Goal: Task Accomplishment & Management: Complete application form

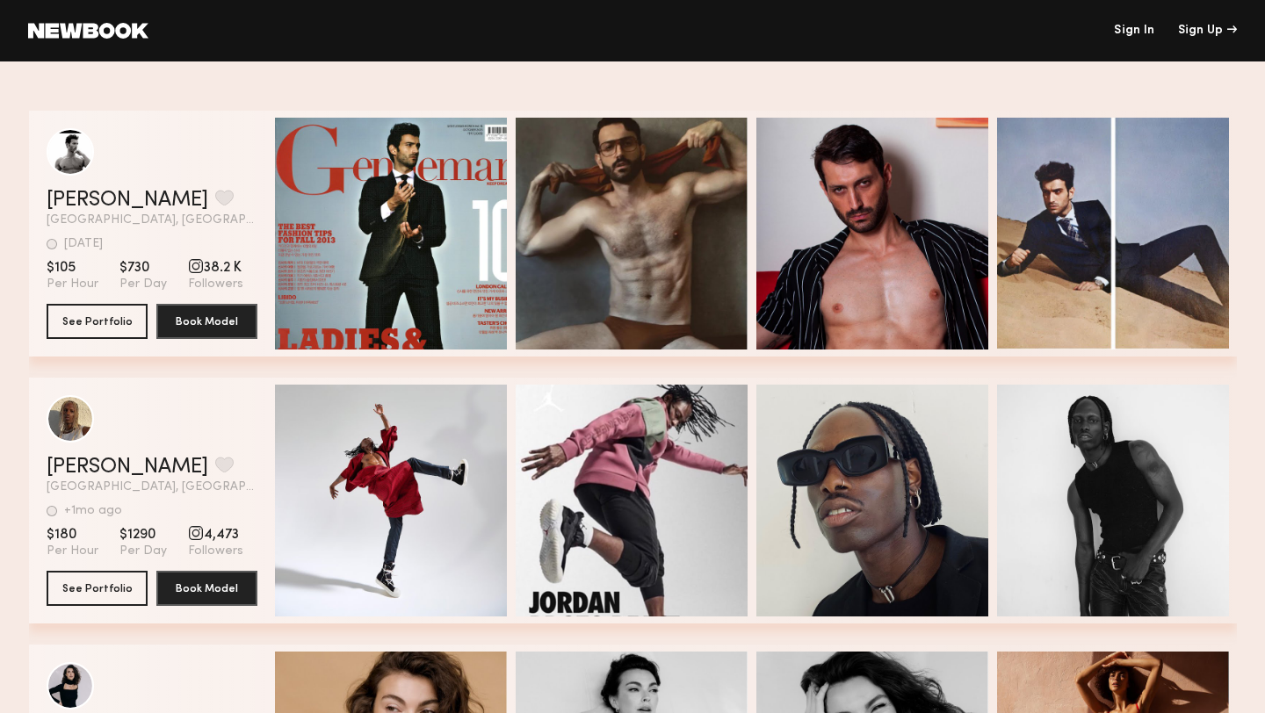
click at [1144, 32] on link "Sign In" at bounding box center [1134, 31] width 40 height 12
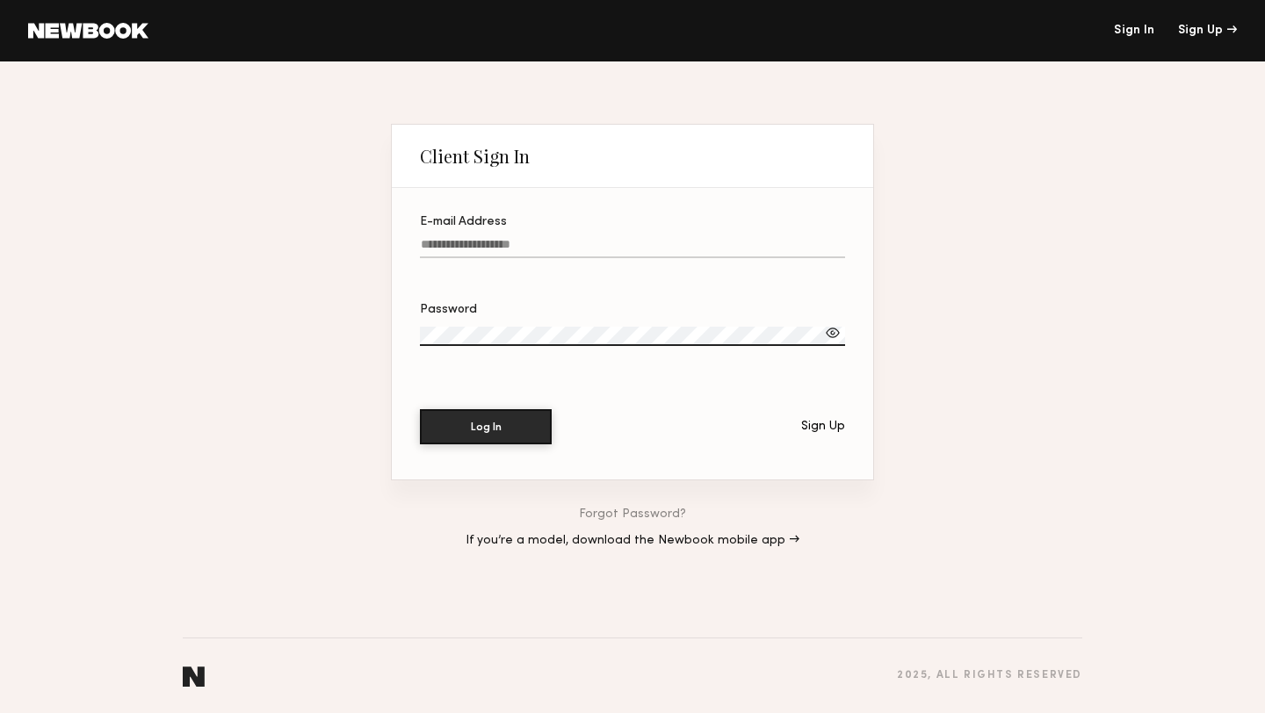
click at [547, 241] on input "E-mail Address" at bounding box center [632, 248] width 425 height 20
click at [575, 238] on input "**********" at bounding box center [632, 248] width 425 height 20
type input "**********"
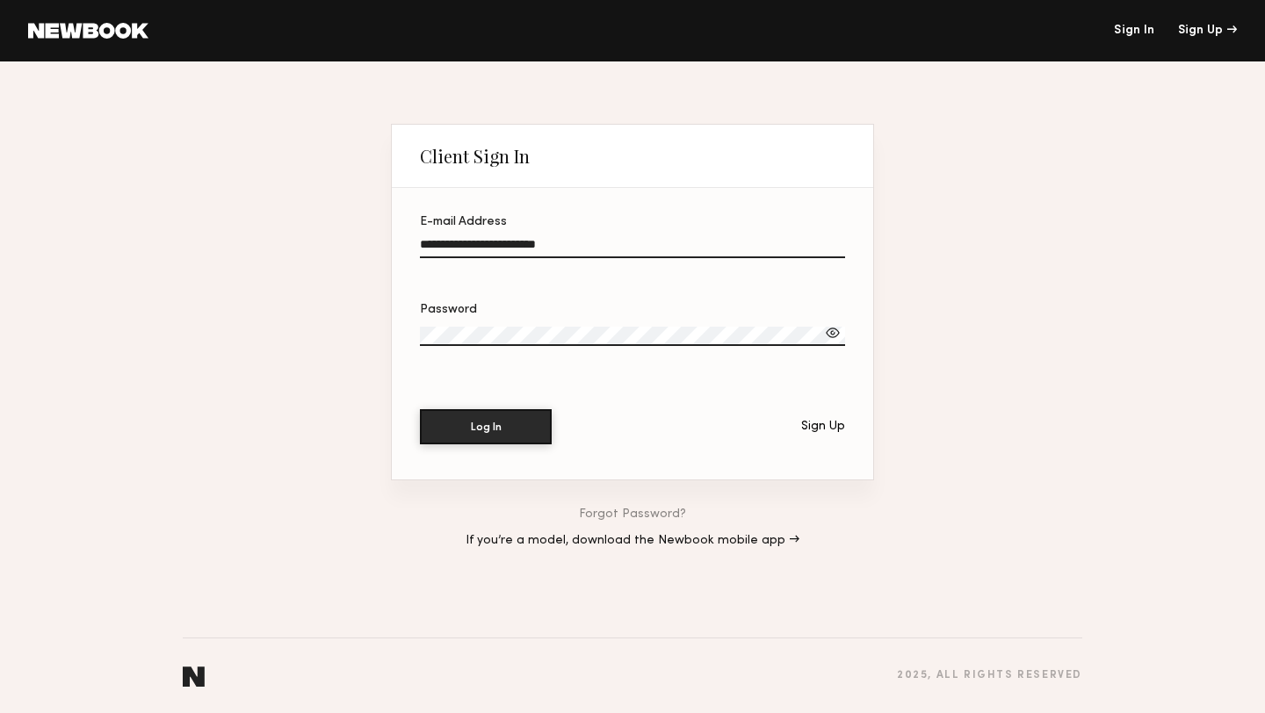
click at [829, 334] on div at bounding box center [833, 333] width 18 height 18
click at [522, 427] on button "Log In" at bounding box center [486, 426] width 132 height 35
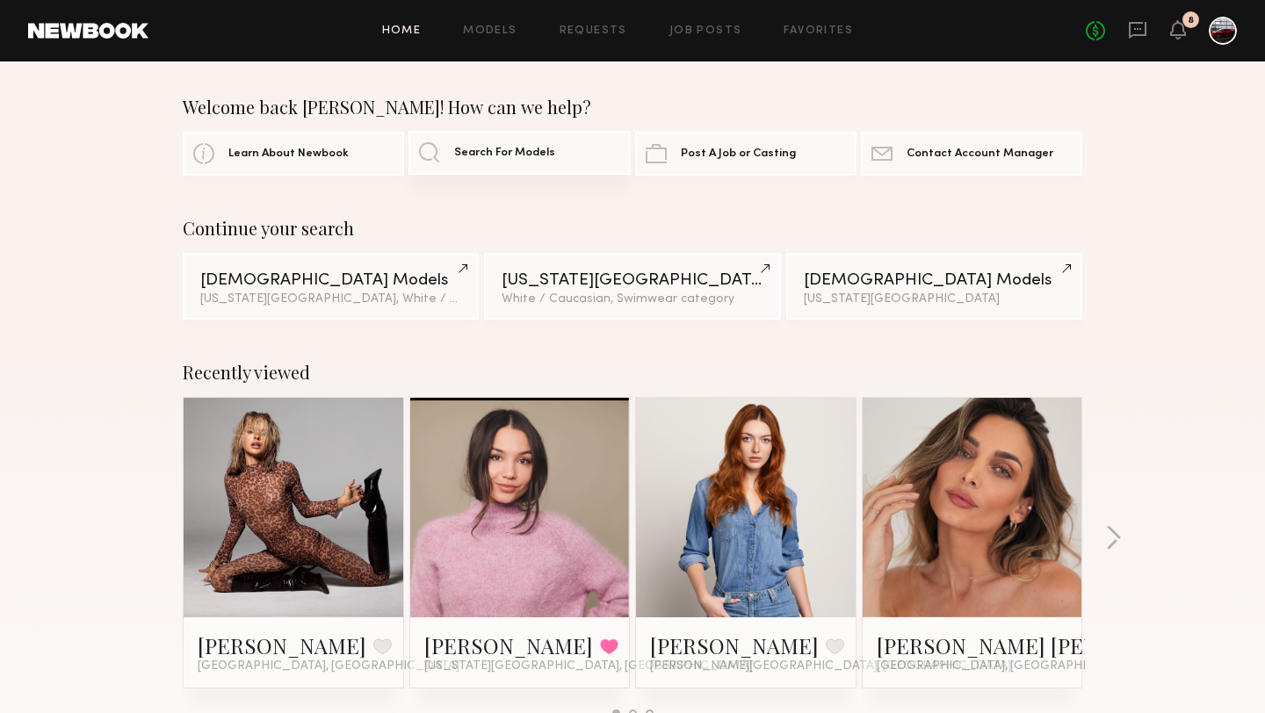
click at [452, 158] on link "Search For Models" at bounding box center [519, 153] width 221 height 44
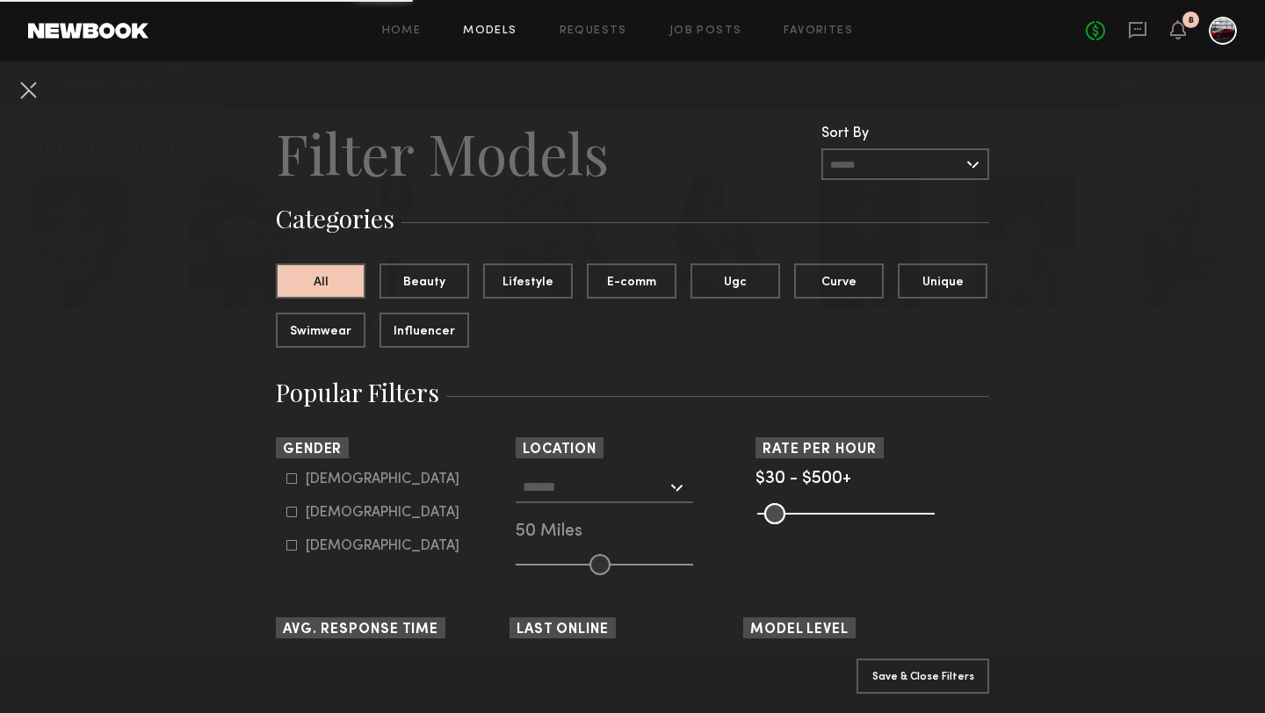
click at [286, 519] on common-framework-checkbox "[DEMOGRAPHIC_DATA]" at bounding box center [397, 513] width 223 height 16
click at [288, 517] on icon at bounding box center [291, 512] width 11 height 11
type input "**"
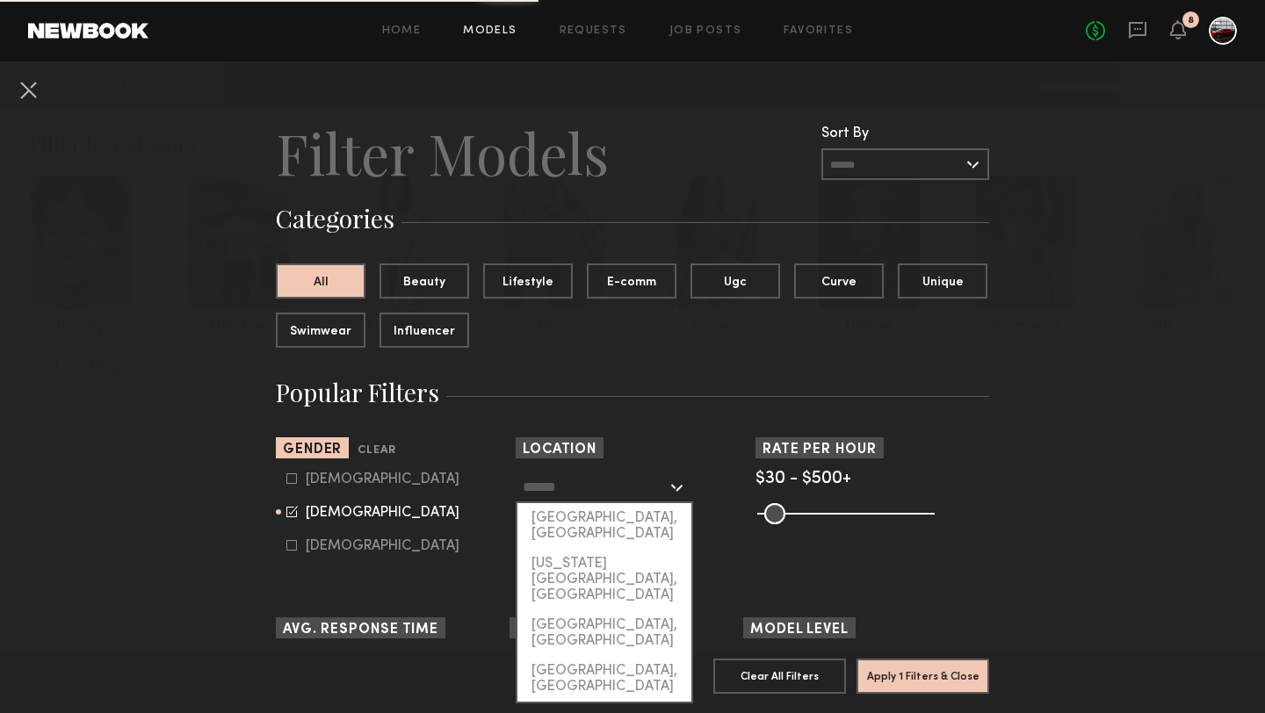
click at [647, 491] on input "text" at bounding box center [595, 487] width 144 height 30
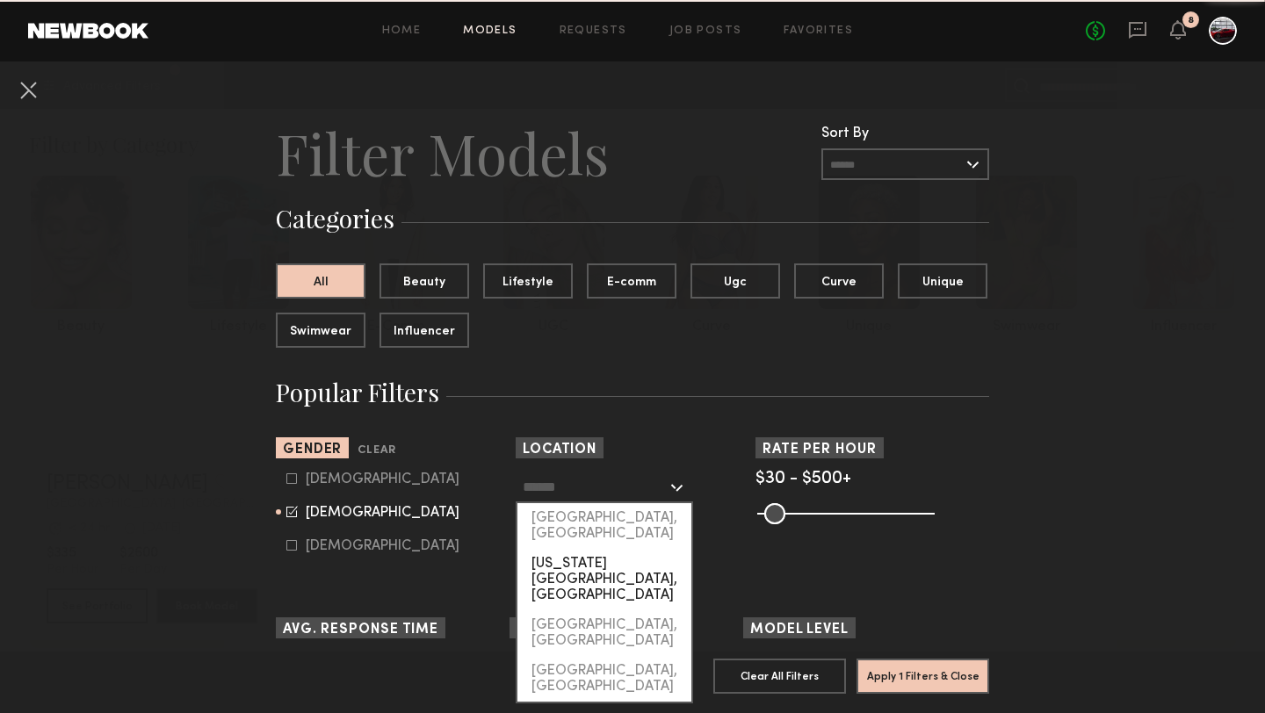
click at [615, 549] on div "[US_STATE][GEOGRAPHIC_DATA], [GEOGRAPHIC_DATA]" at bounding box center [604, 579] width 174 height 61
type input "**********"
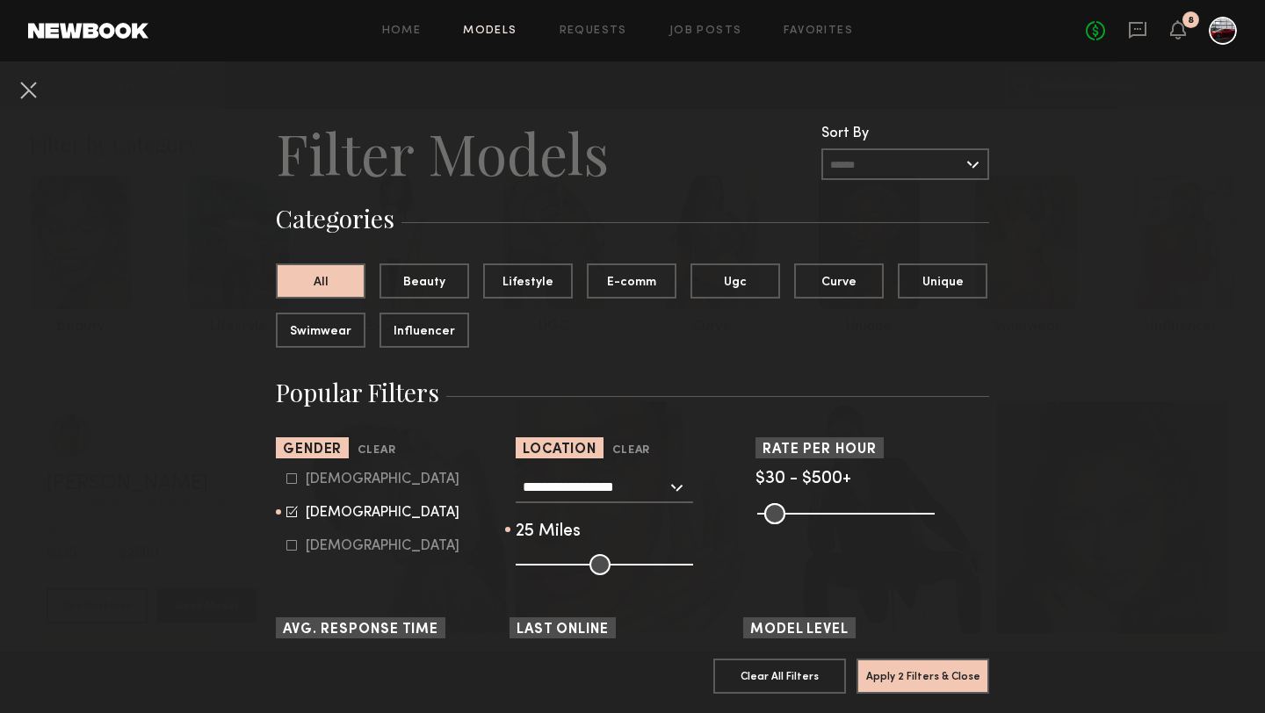
drag, startPoint x: 593, startPoint y: 567, endPoint x: 560, endPoint y: 570, distance: 32.7
type input "**"
click at [560, 570] on input "range" at bounding box center [604, 564] width 177 height 21
click at [927, 676] on button "Apply 2 Filters & Close" at bounding box center [923, 675] width 133 height 35
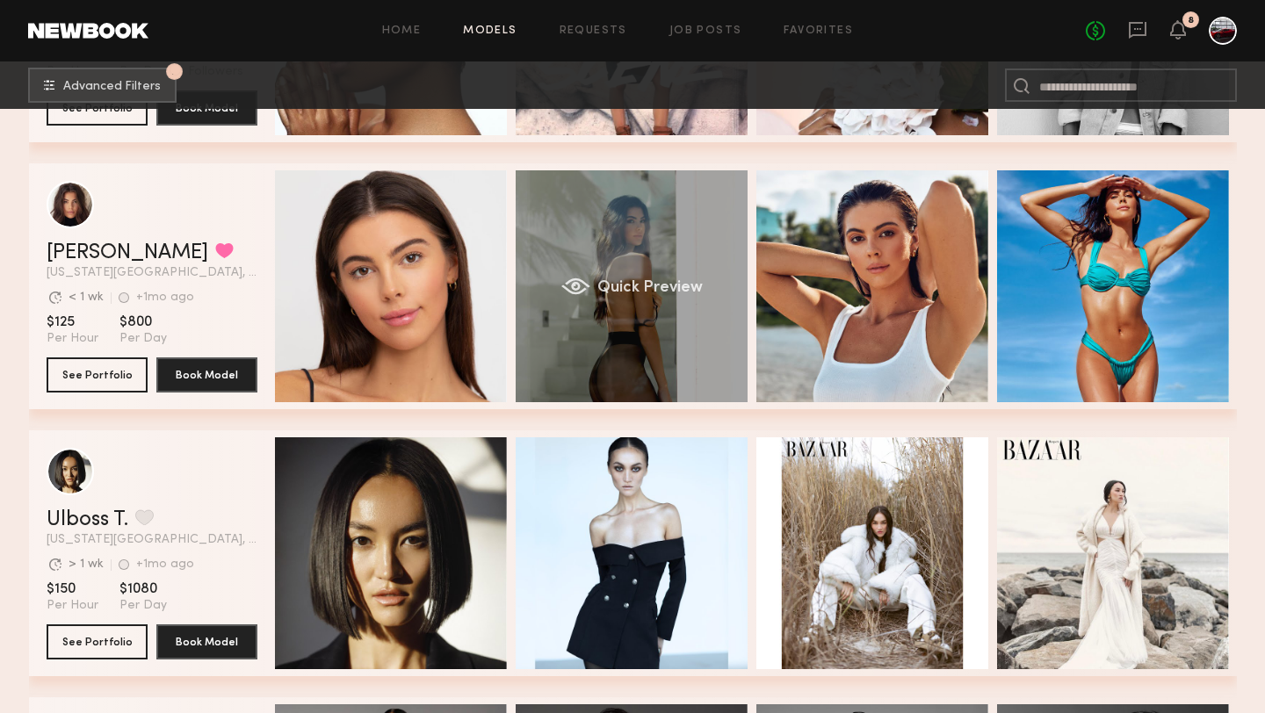
scroll to position [2041, 0]
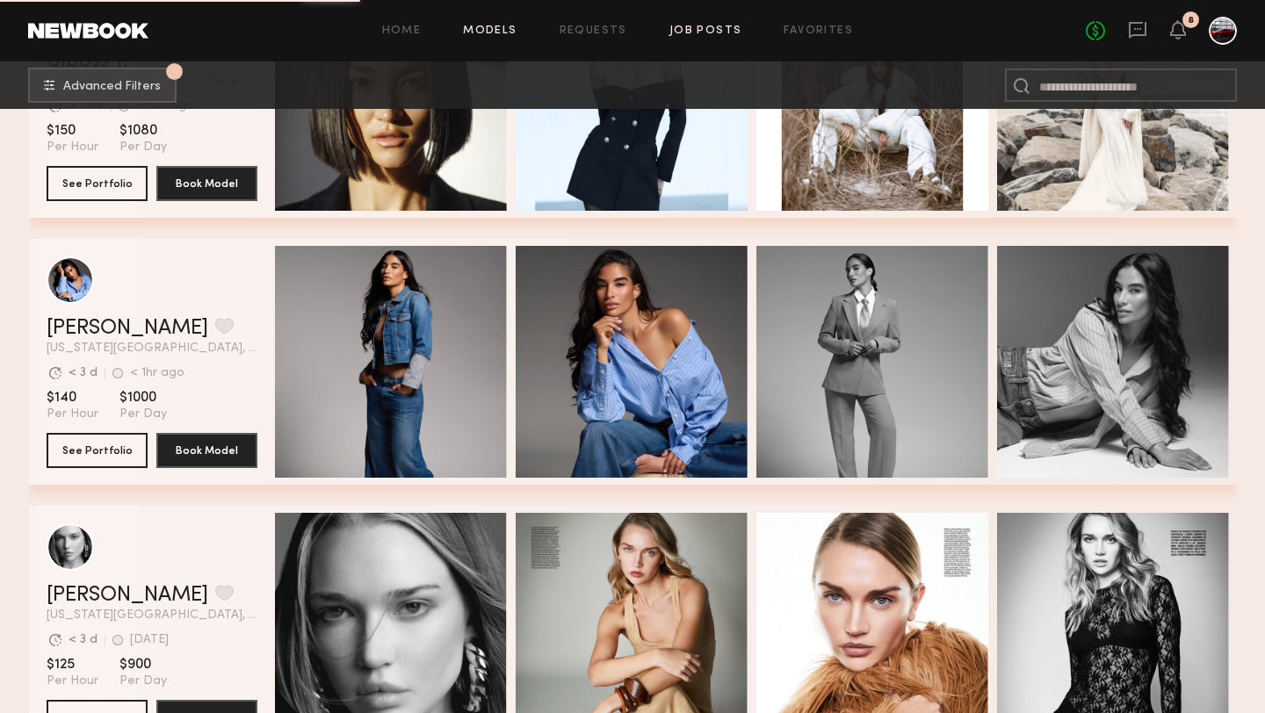
click at [688, 28] on link "Job Posts" at bounding box center [705, 30] width 73 height 11
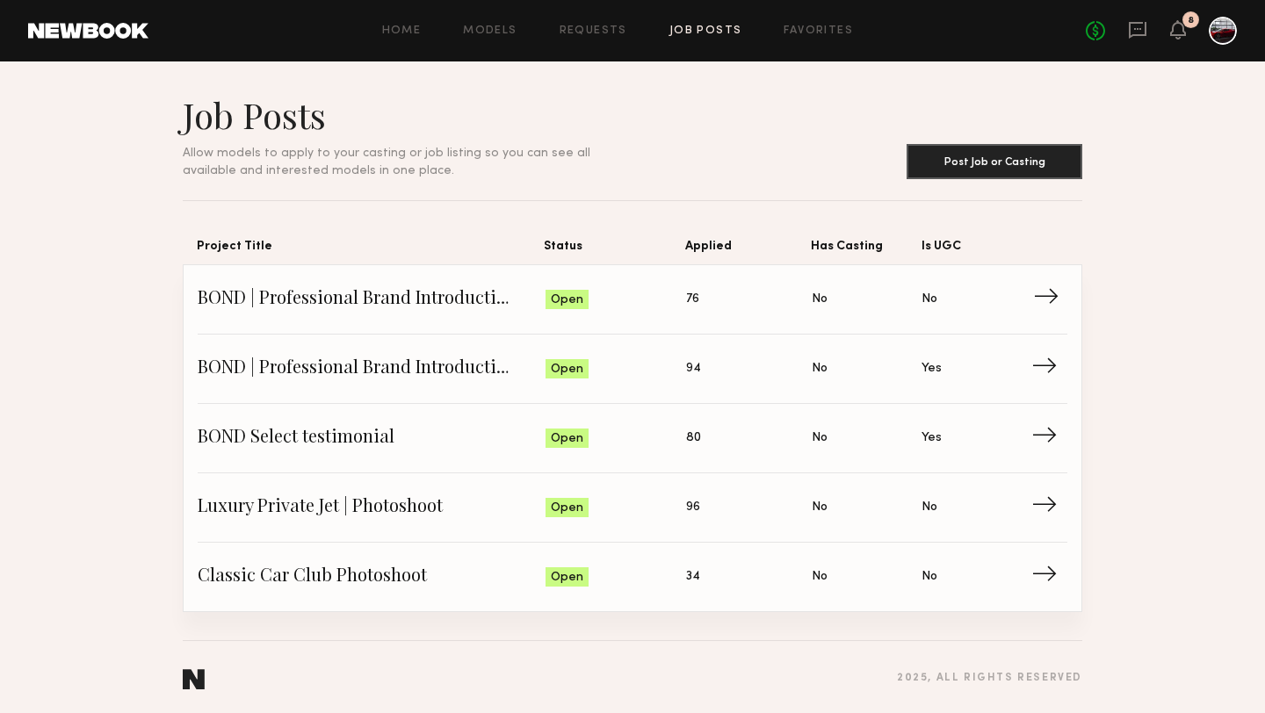
click at [376, 295] on span "BOND | Professional Brand Introduction Video" at bounding box center [372, 299] width 348 height 26
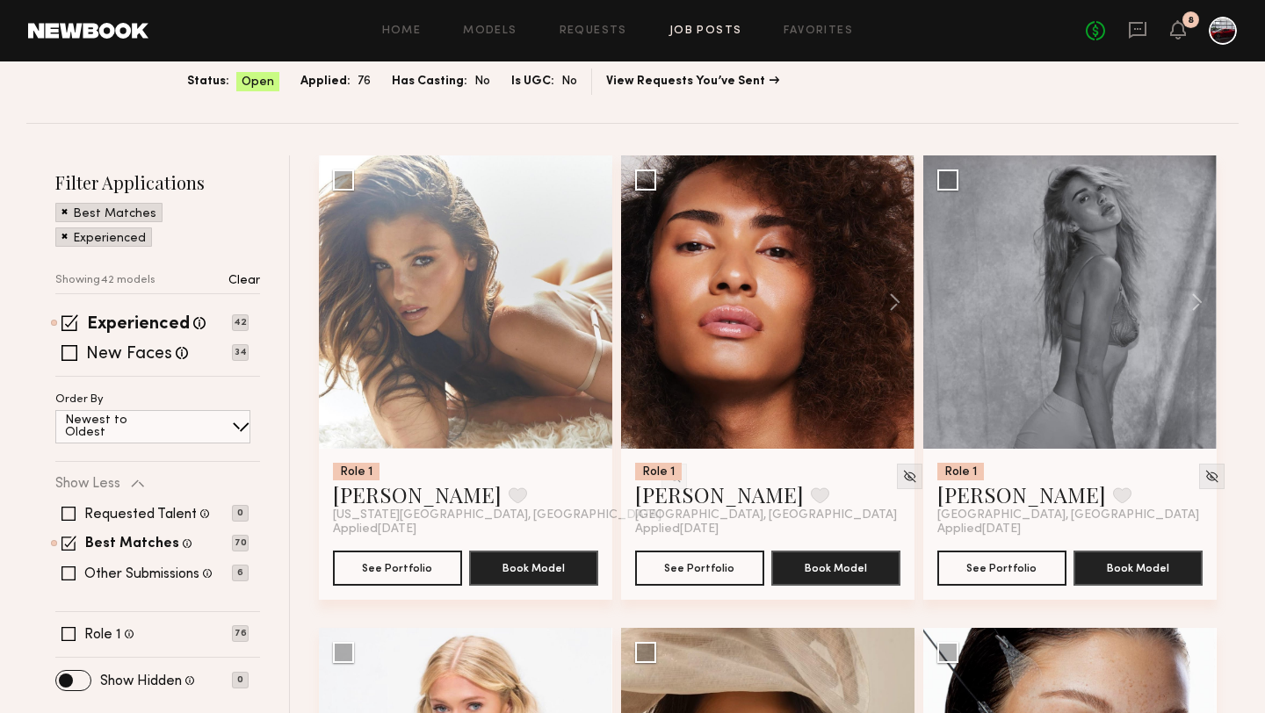
scroll to position [161, 0]
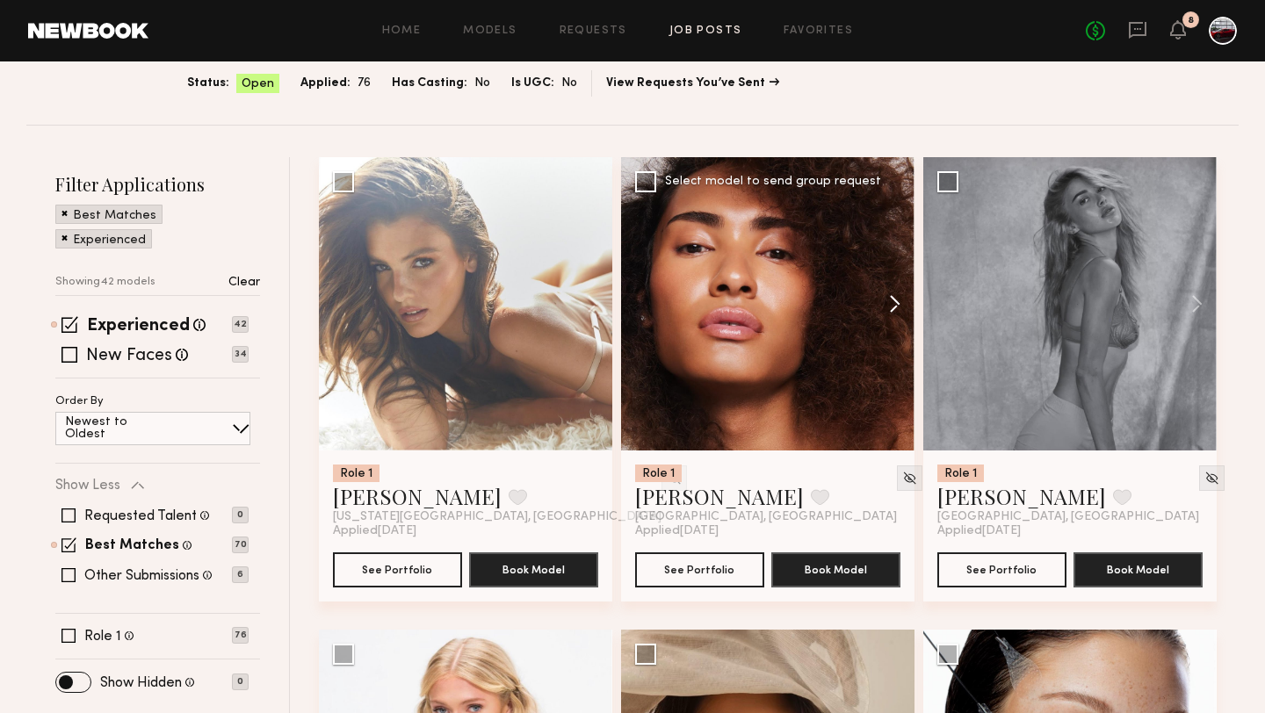
click at [896, 297] on button at bounding box center [886, 303] width 56 height 293
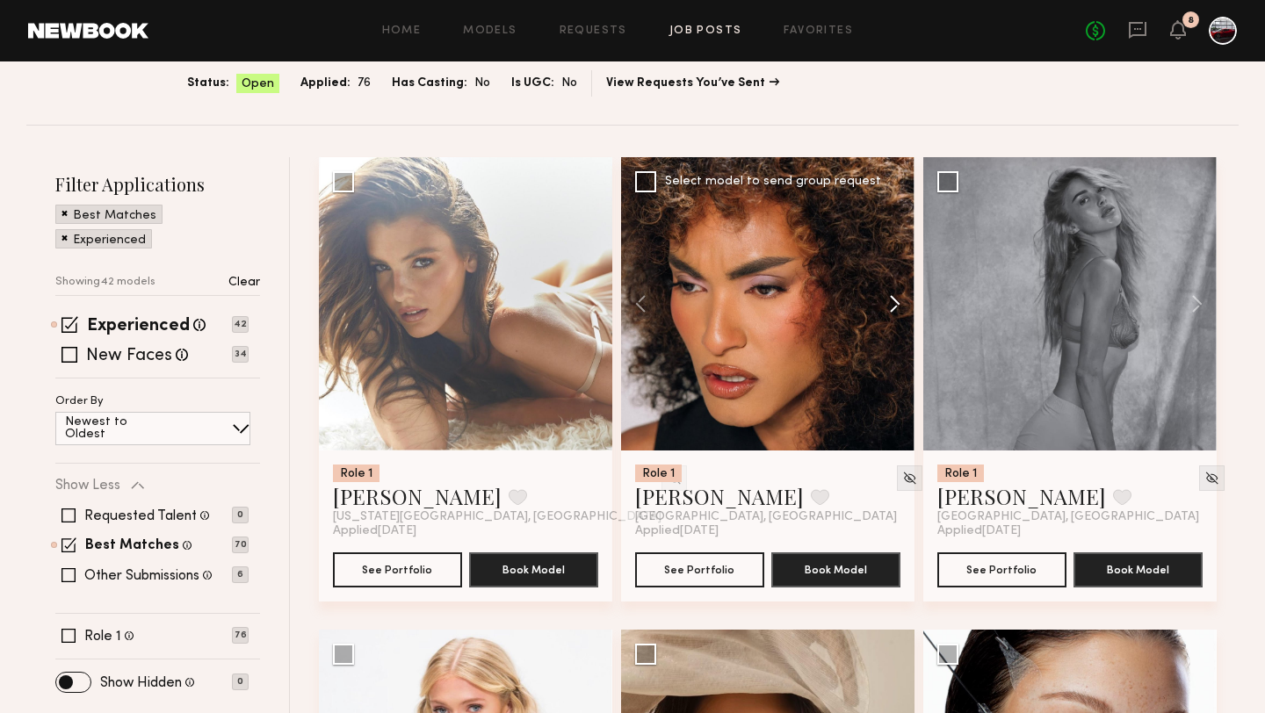
click at [896, 297] on button at bounding box center [886, 303] width 56 height 293
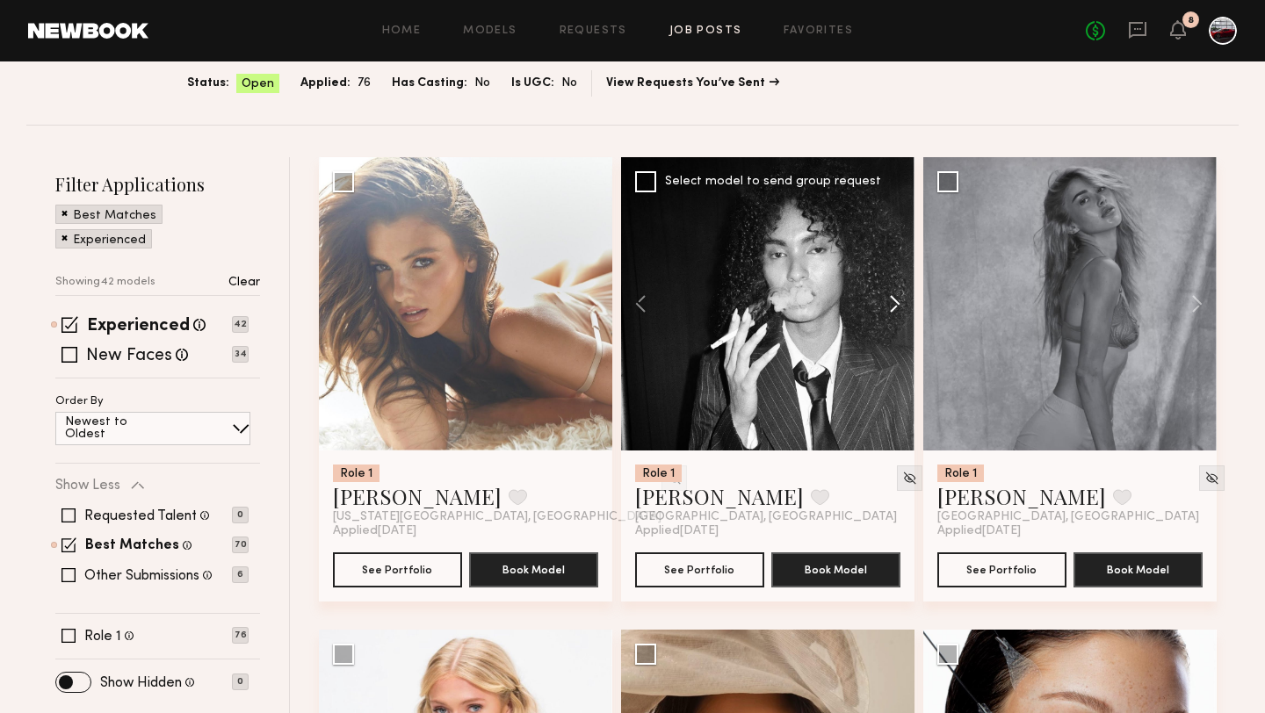
click at [896, 297] on button at bounding box center [886, 303] width 56 height 293
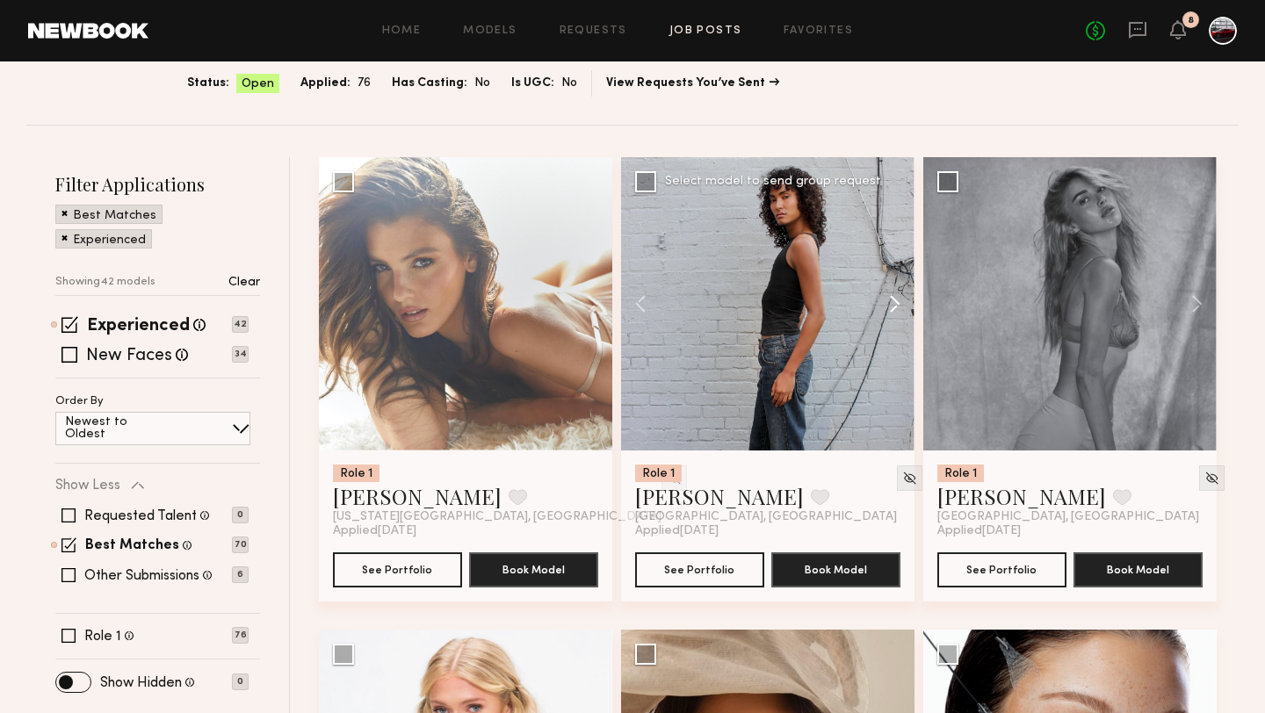
click at [896, 297] on button at bounding box center [886, 303] width 56 height 293
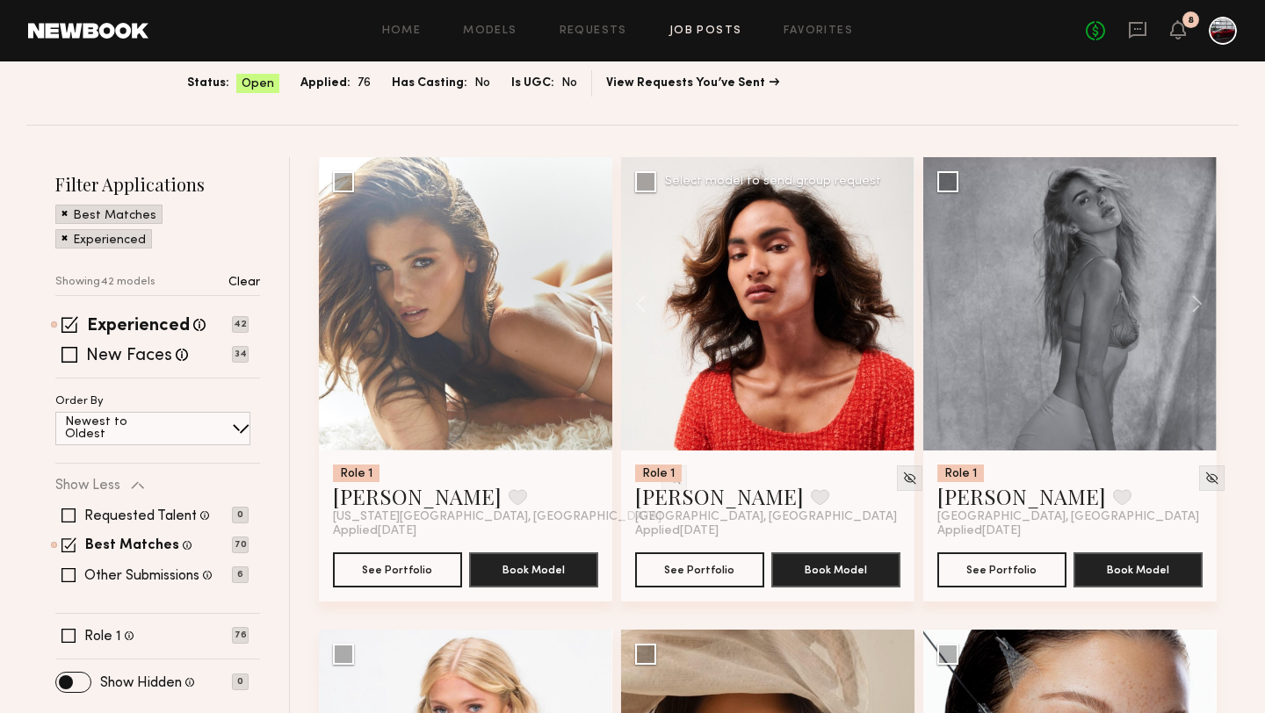
click at [896, 297] on div at bounding box center [767, 303] width 293 height 293
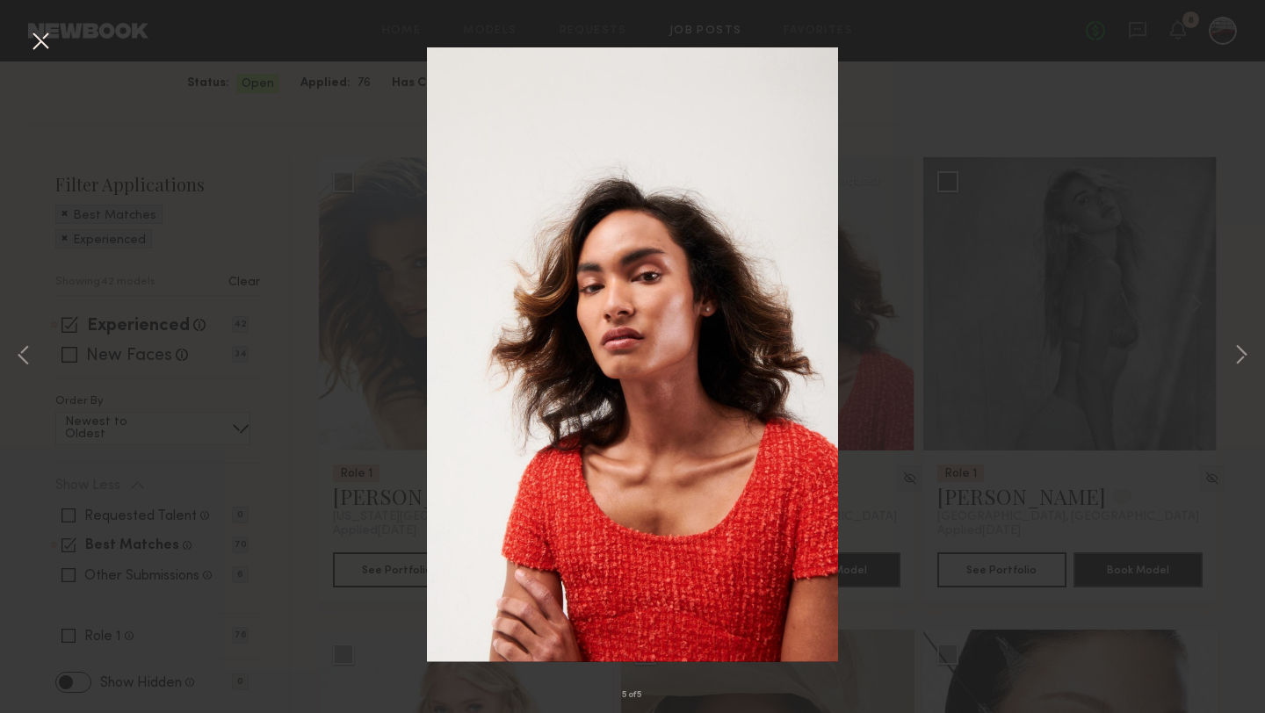
click at [33, 46] on button at bounding box center [40, 42] width 28 height 32
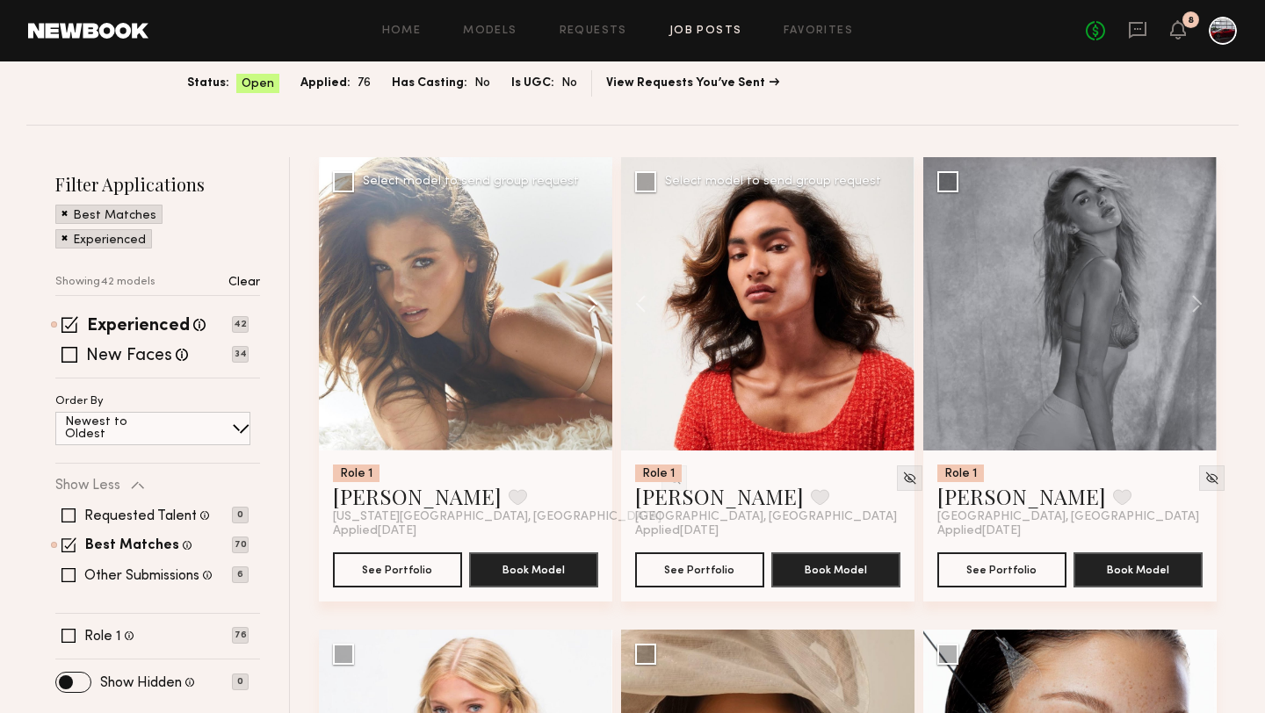
click at [591, 305] on button at bounding box center [584, 303] width 56 height 293
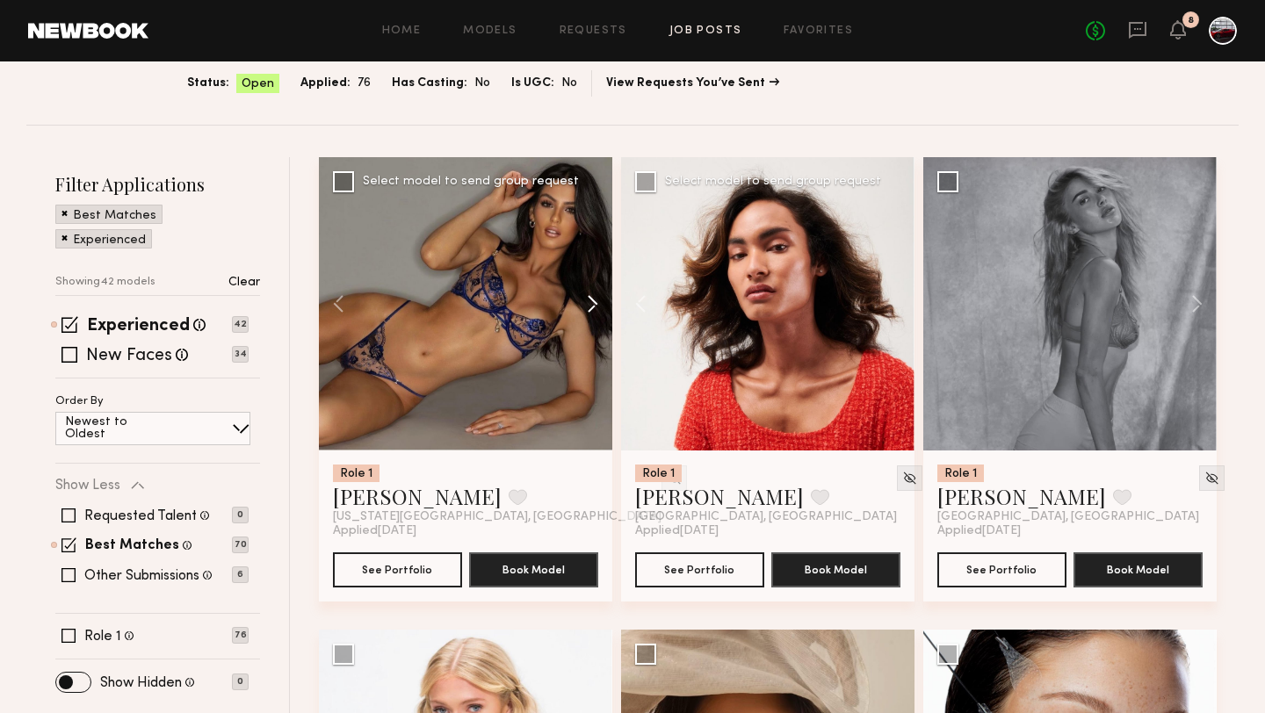
click at [590, 305] on button at bounding box center [584, 303] width 56 height 293
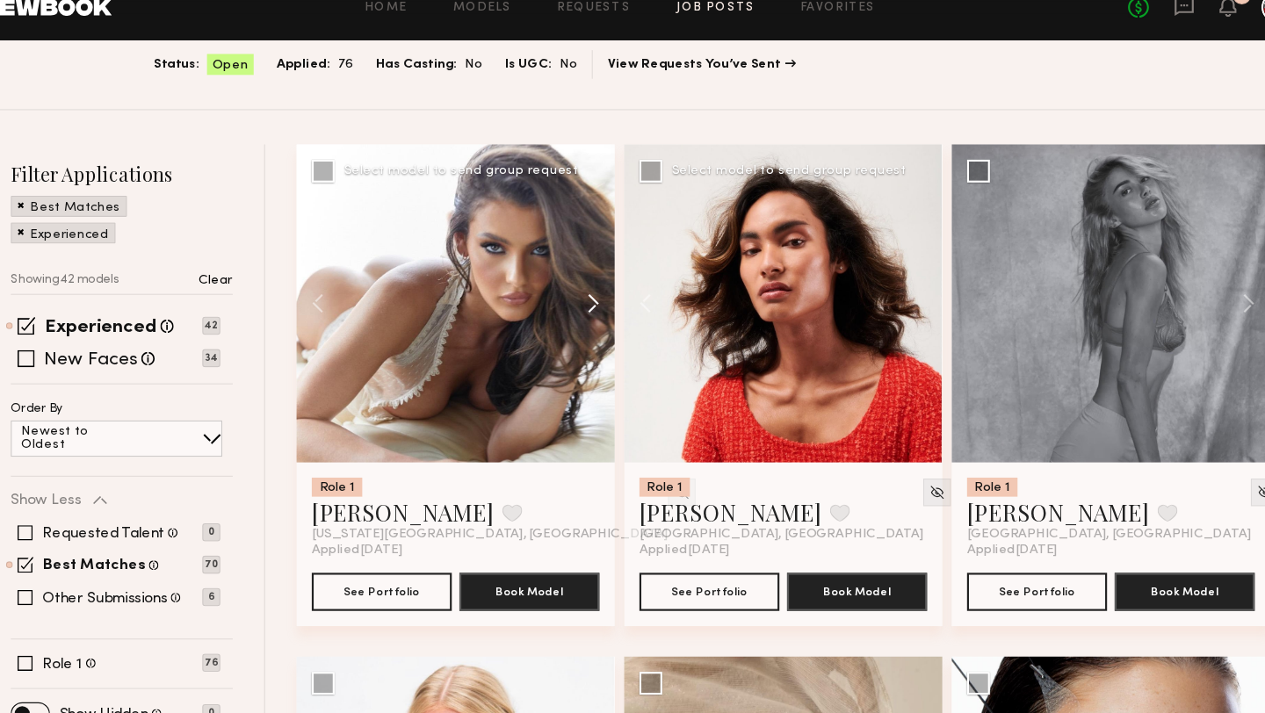
click at [589, 306] on button at bounding box center [584, 303] width 56 height 293
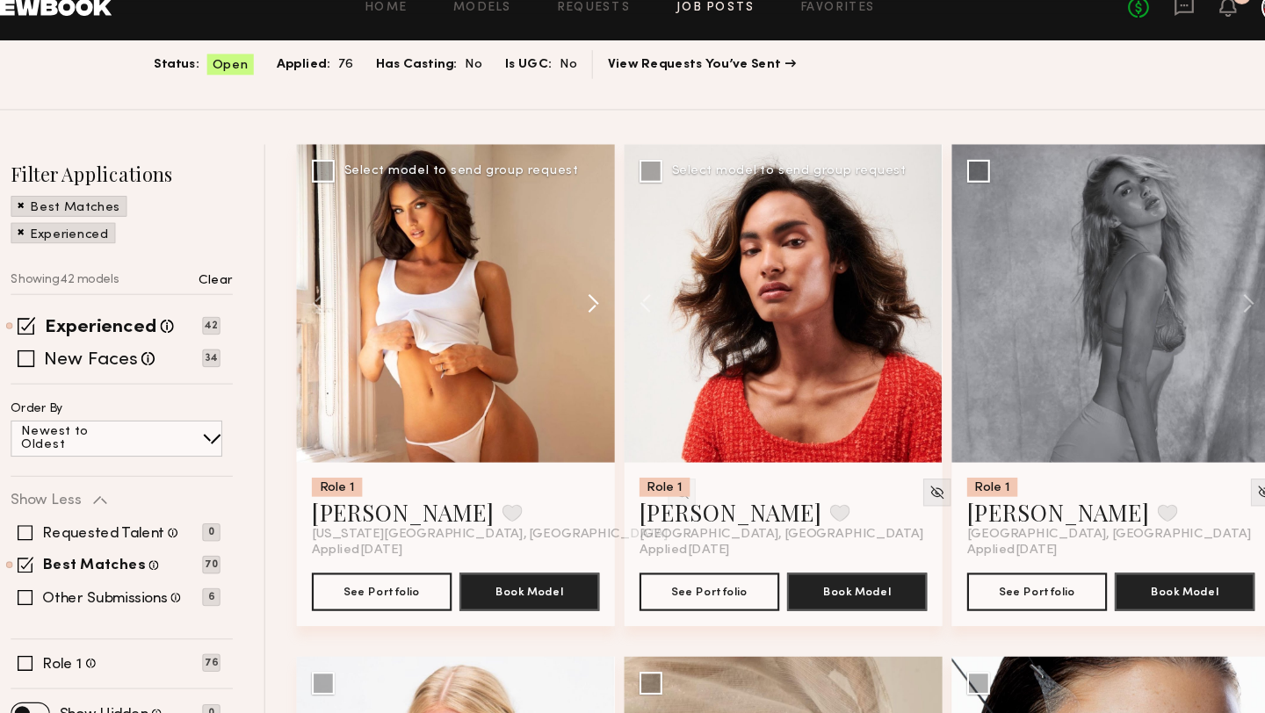
click at [589, 306] on button at bounding box center [584, 303] width 56 height 293
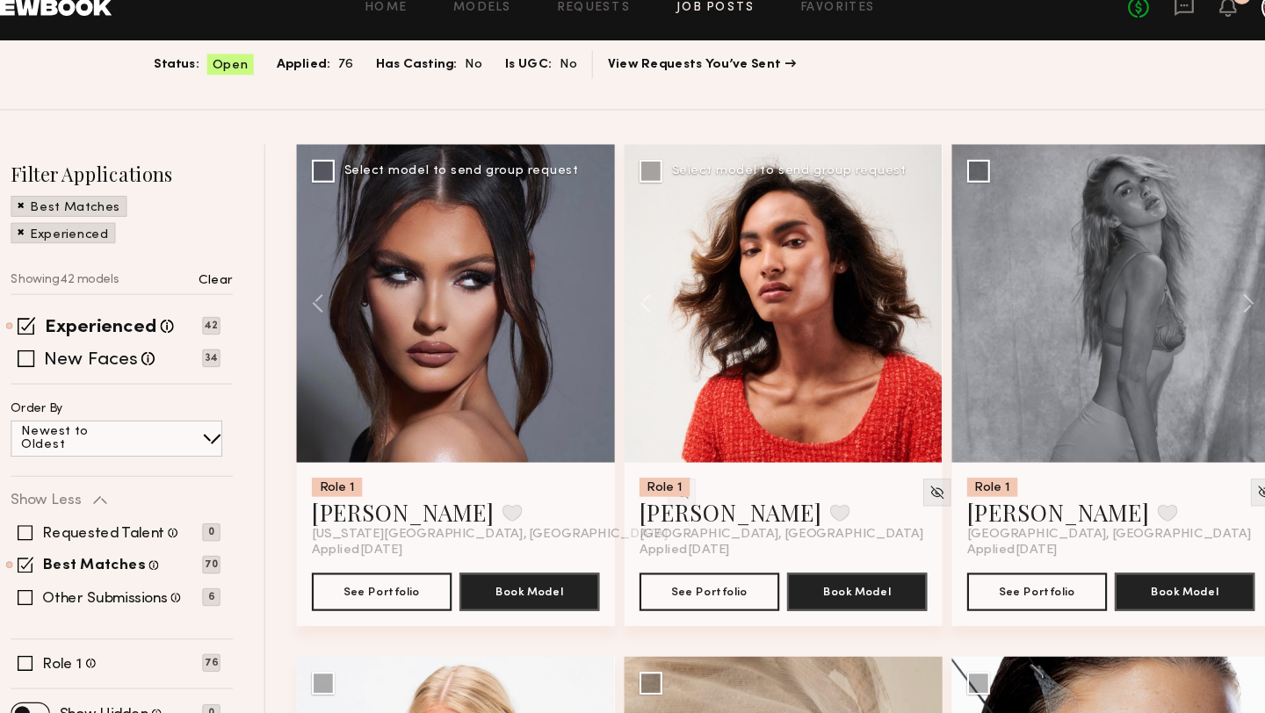
click at [589, 306] on div at bounding box center [465, 303] width 293 height 293
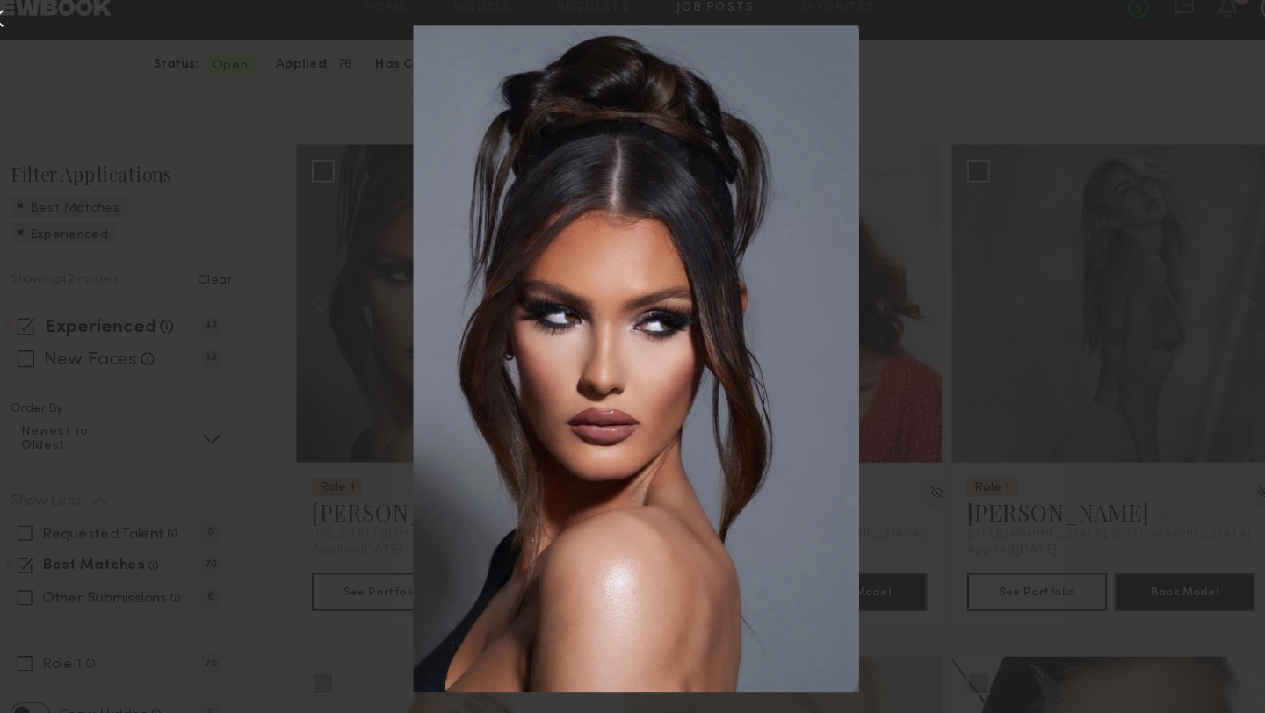
click at [989, 383] on div "5 of 5" at bounding box center [632, 356] width 1265 height 713
click at [46, 42] on button at bounding box center [40, 42] width 28 height 32
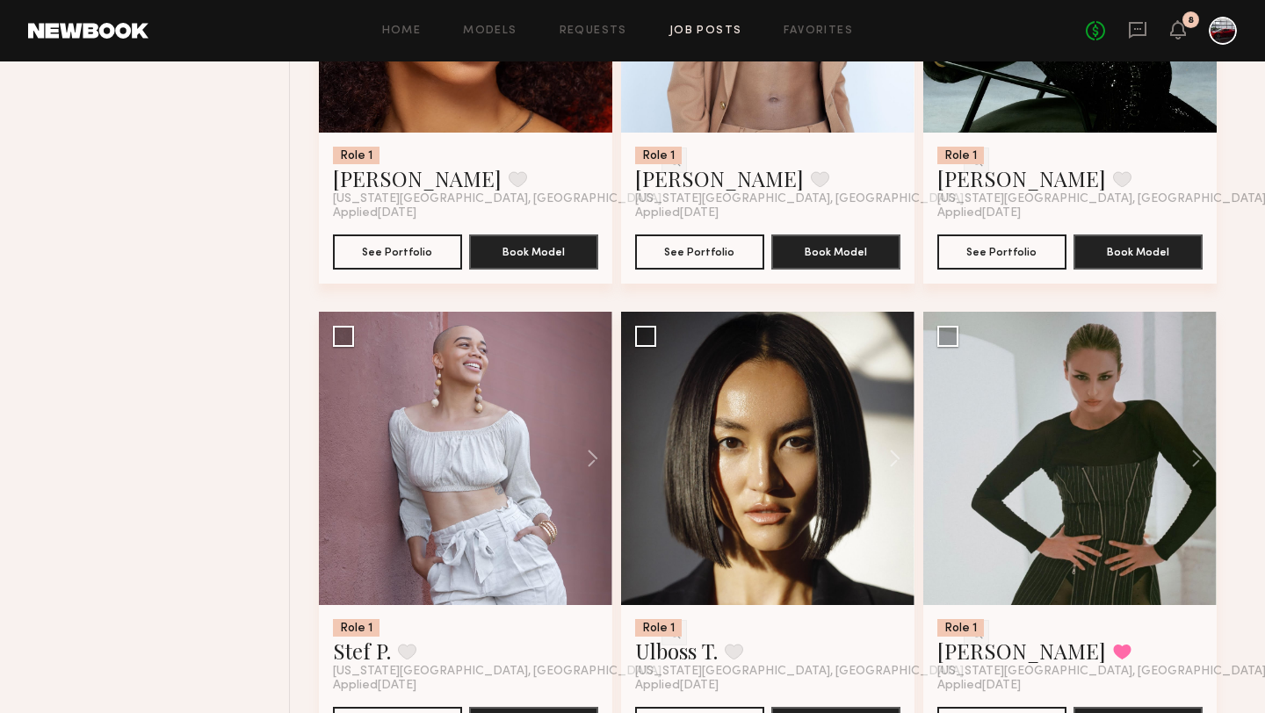
scroll to position [1470, 0]
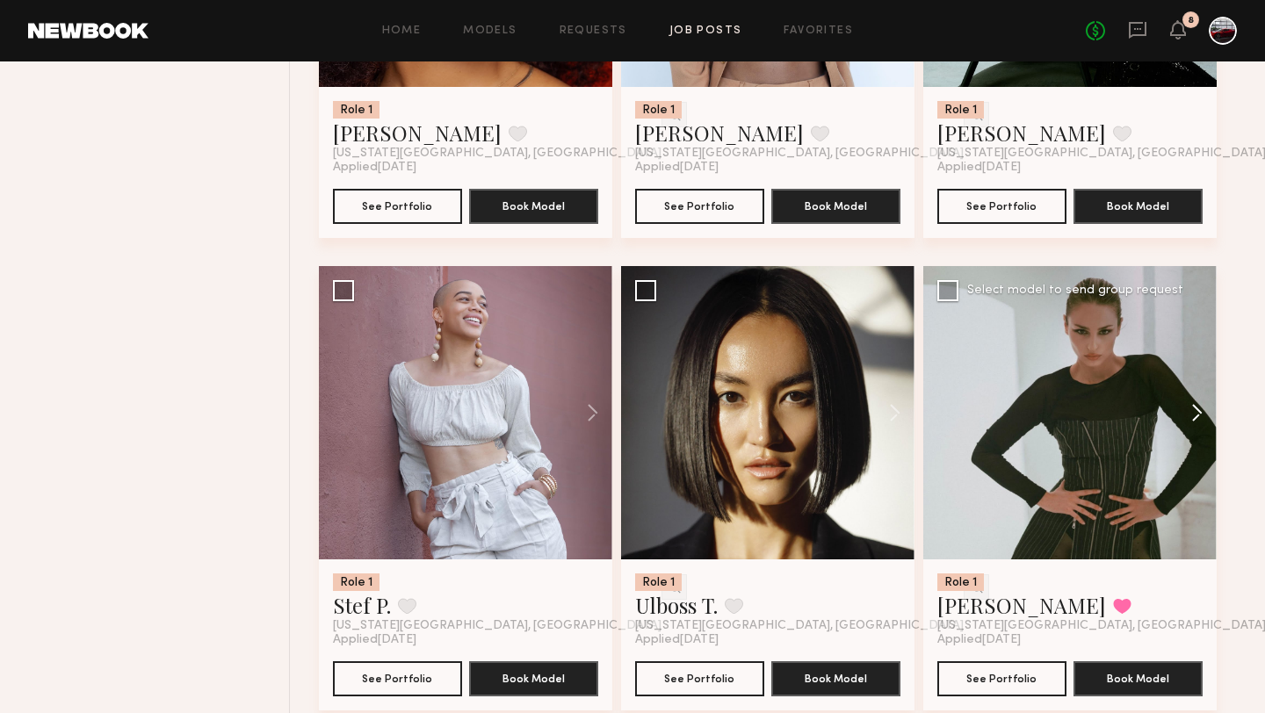
click at [1197, 411] on button at bounding box center [1189, 412] width 56 height 293
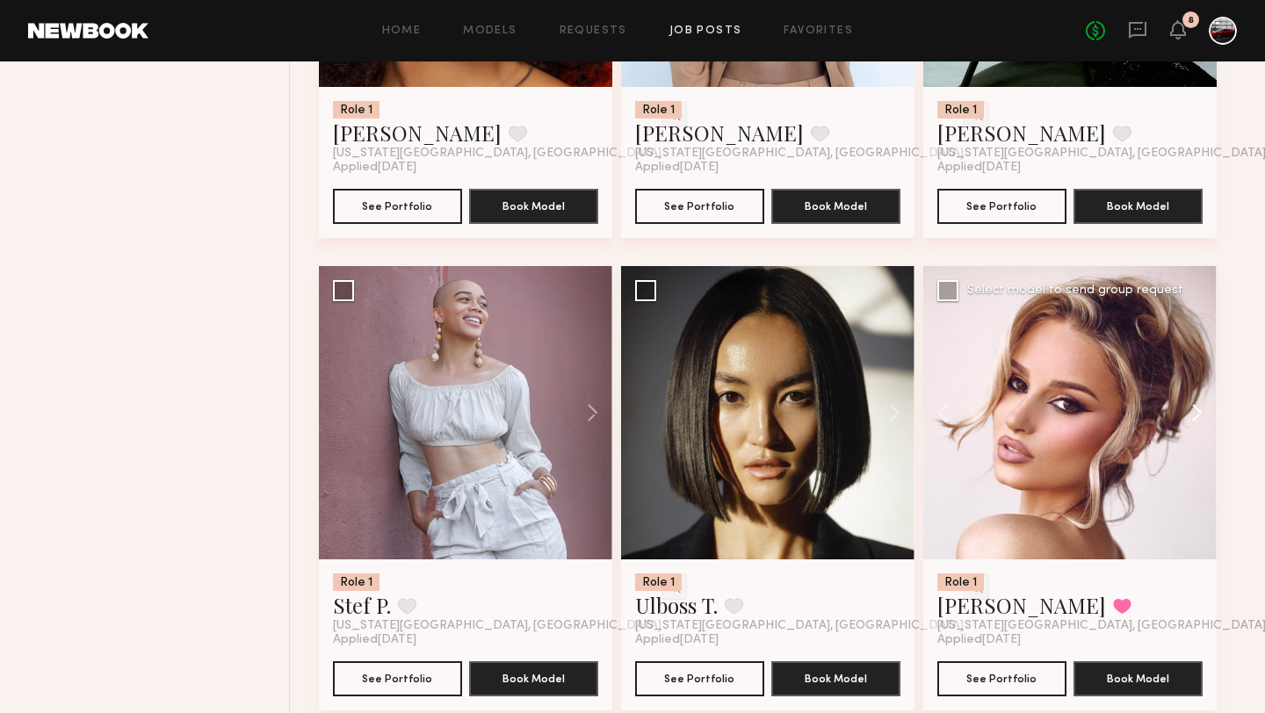
click at [1197, 411] on button at bounding box center [1189, 412] width 56 height 293
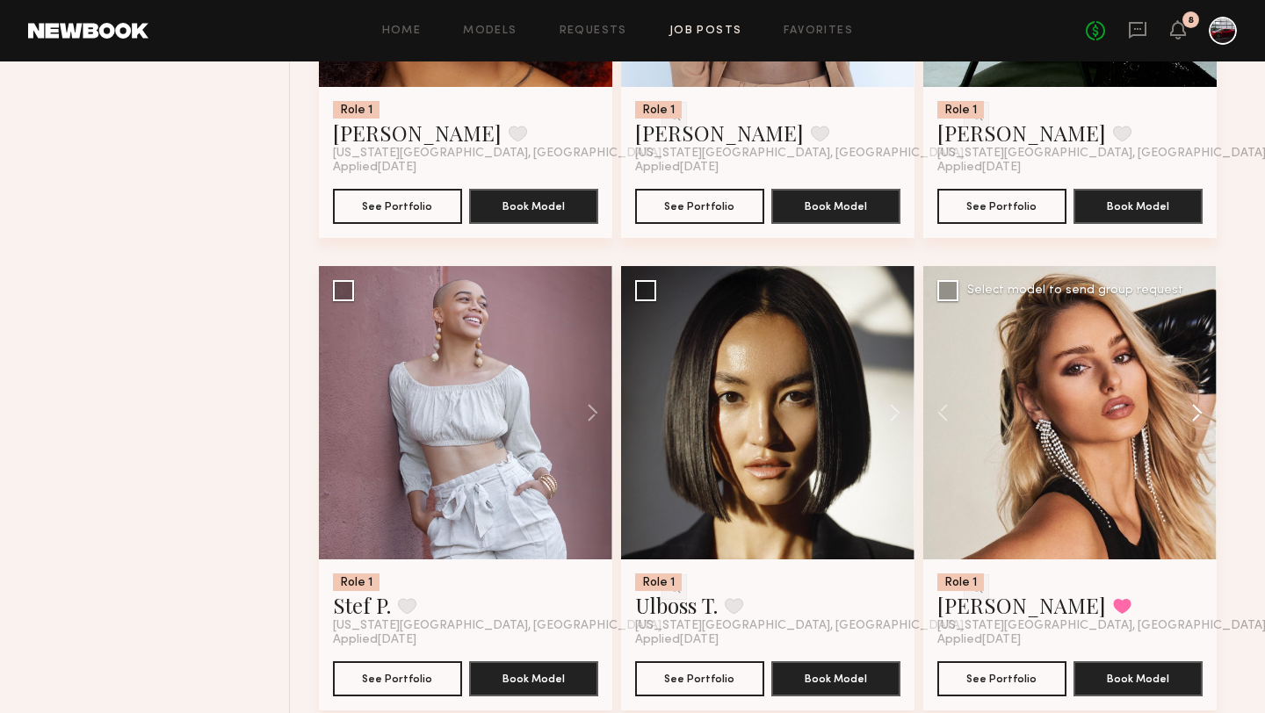
click at [1196, 411] on button at bounding box center [1189, 412] width 56 height 293
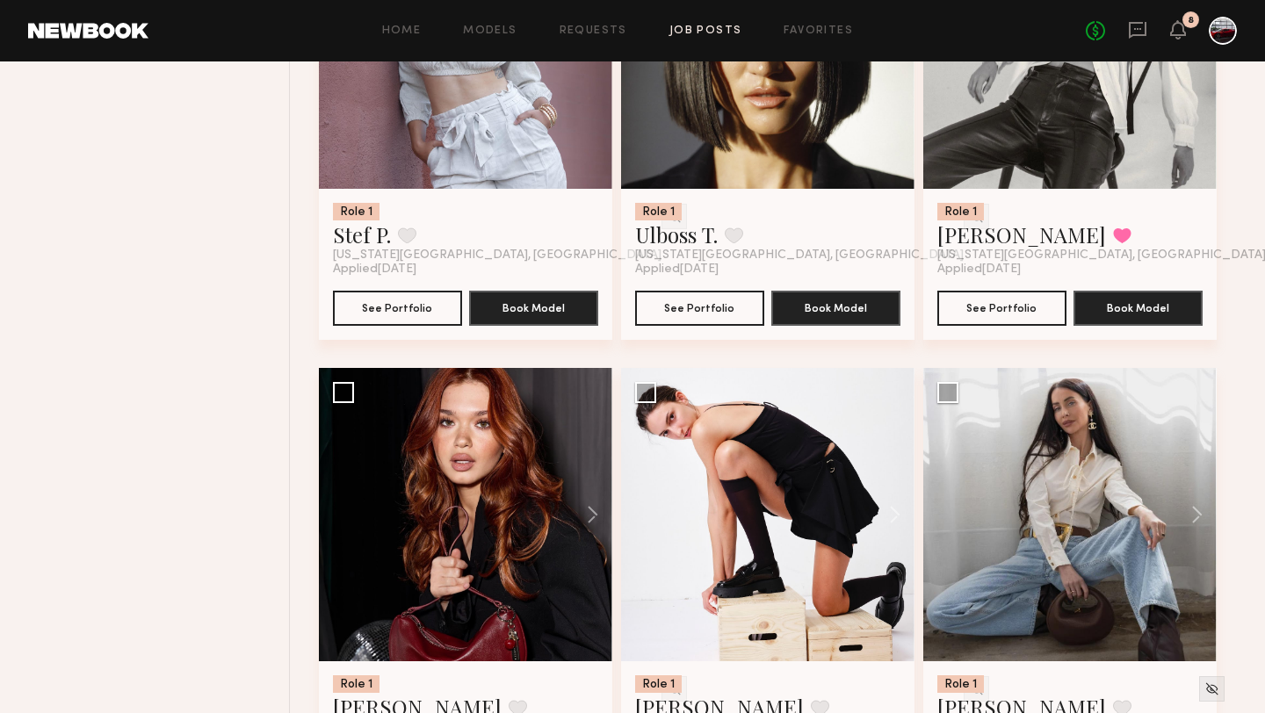
scroll to position [1982, 0]
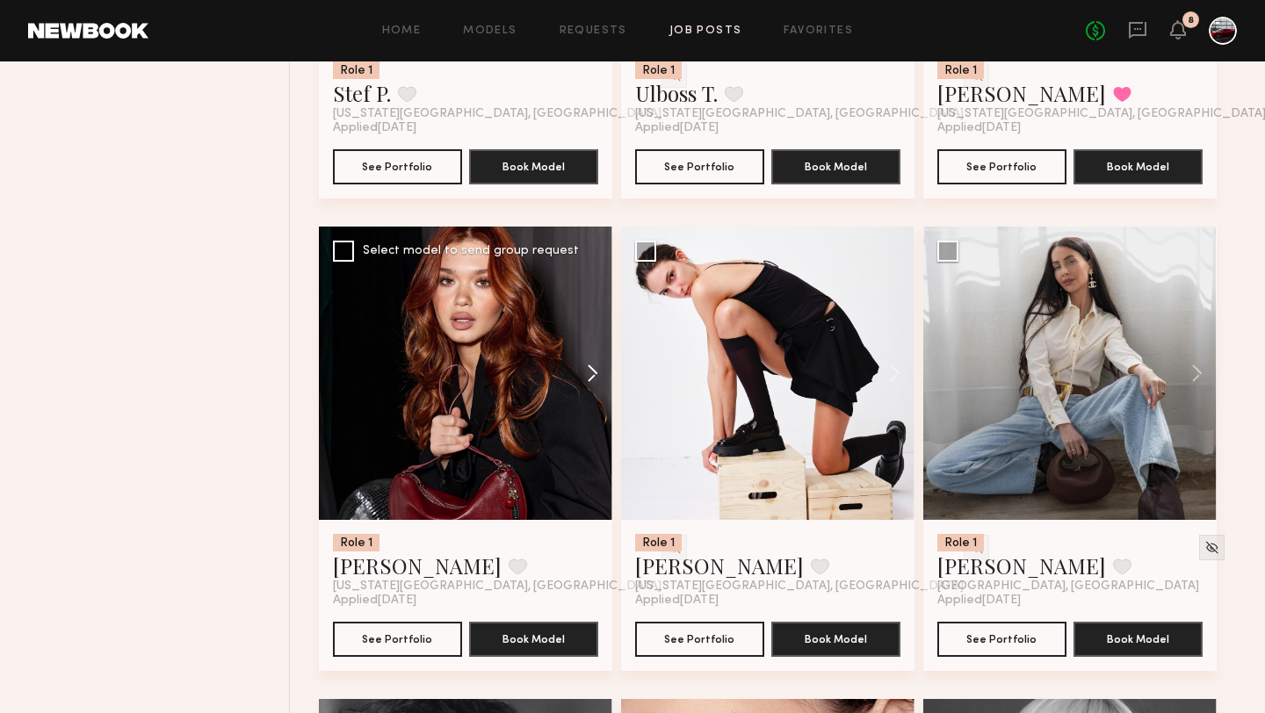
click at [597, 366] on button at bounding box center [584, 373] width 56 height 293
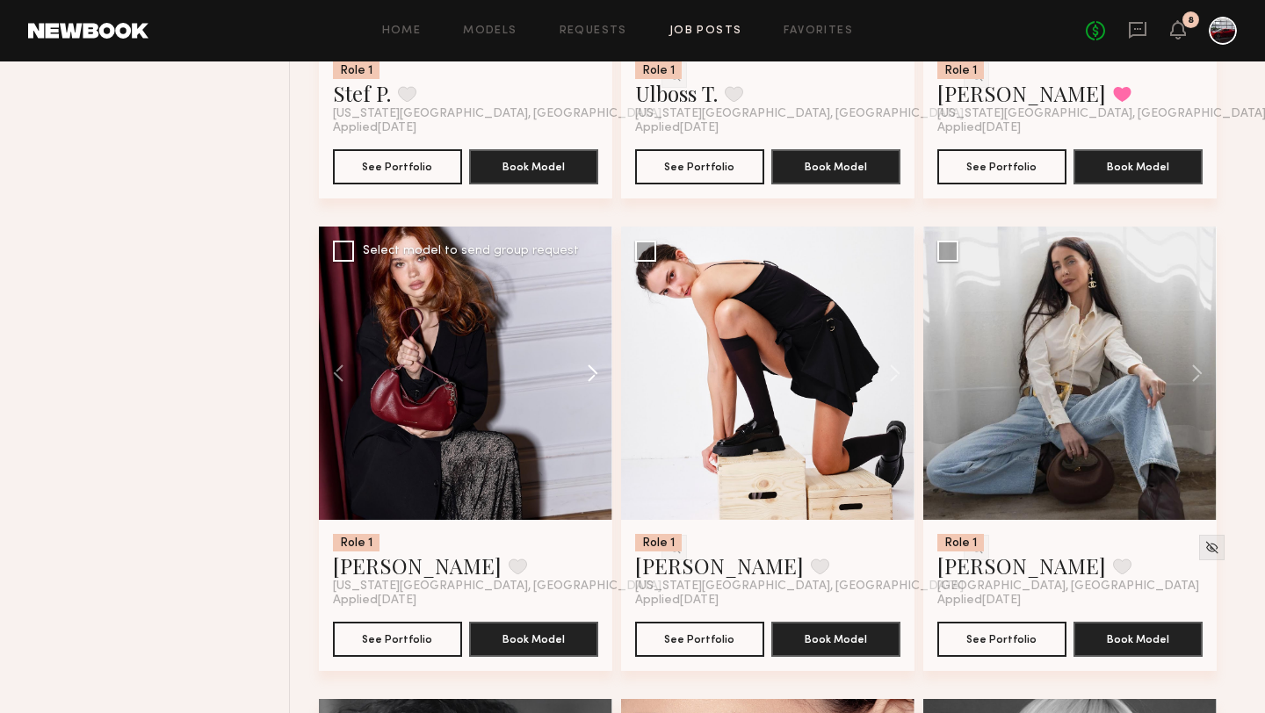
click at [597, 366] on button at bounding box center [584, 373] width 56 height 293
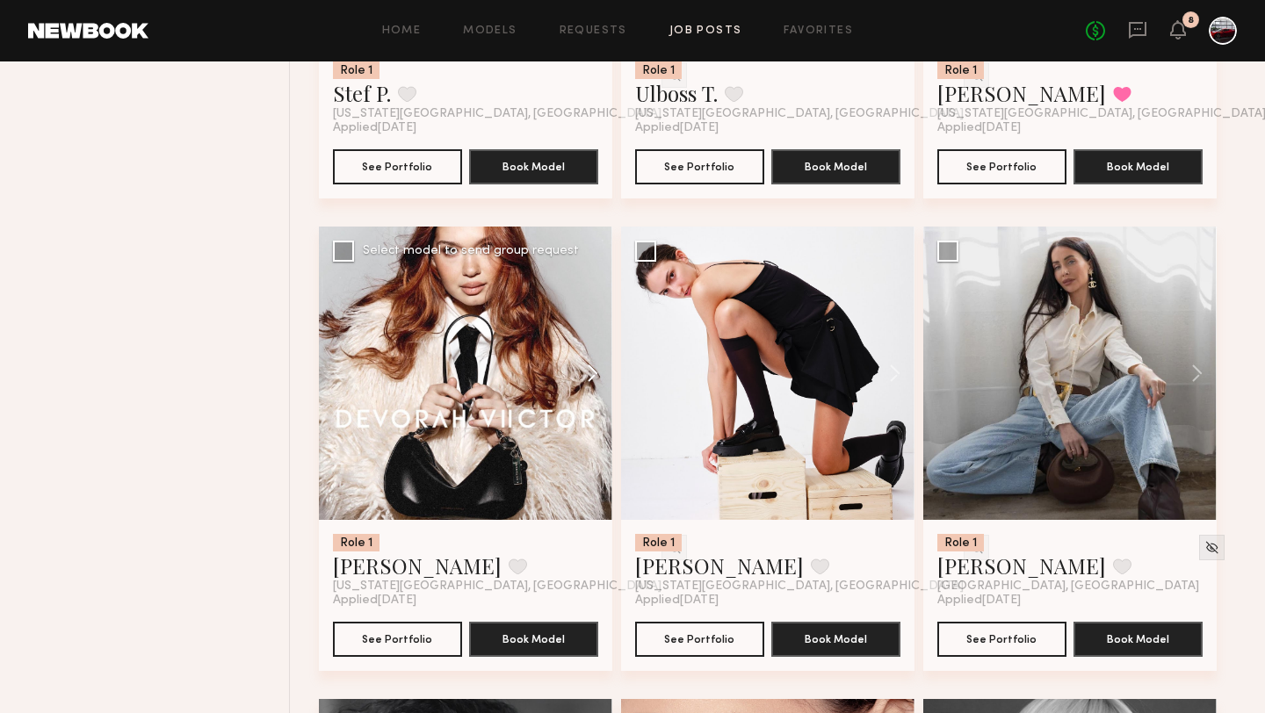
click at [597, 366] on button at bounding box center [584, 373] width 56 height 293
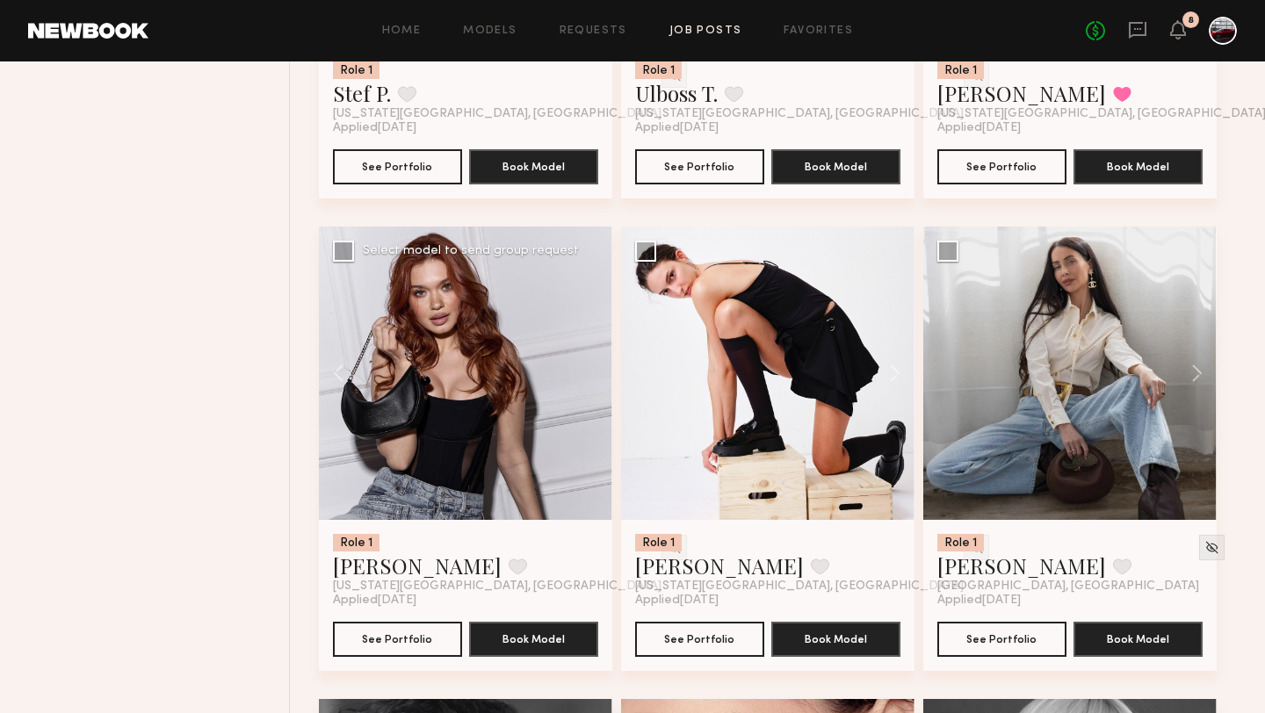
click at [597, 367] on div at bounding box center [465, 373] width 293 height 293
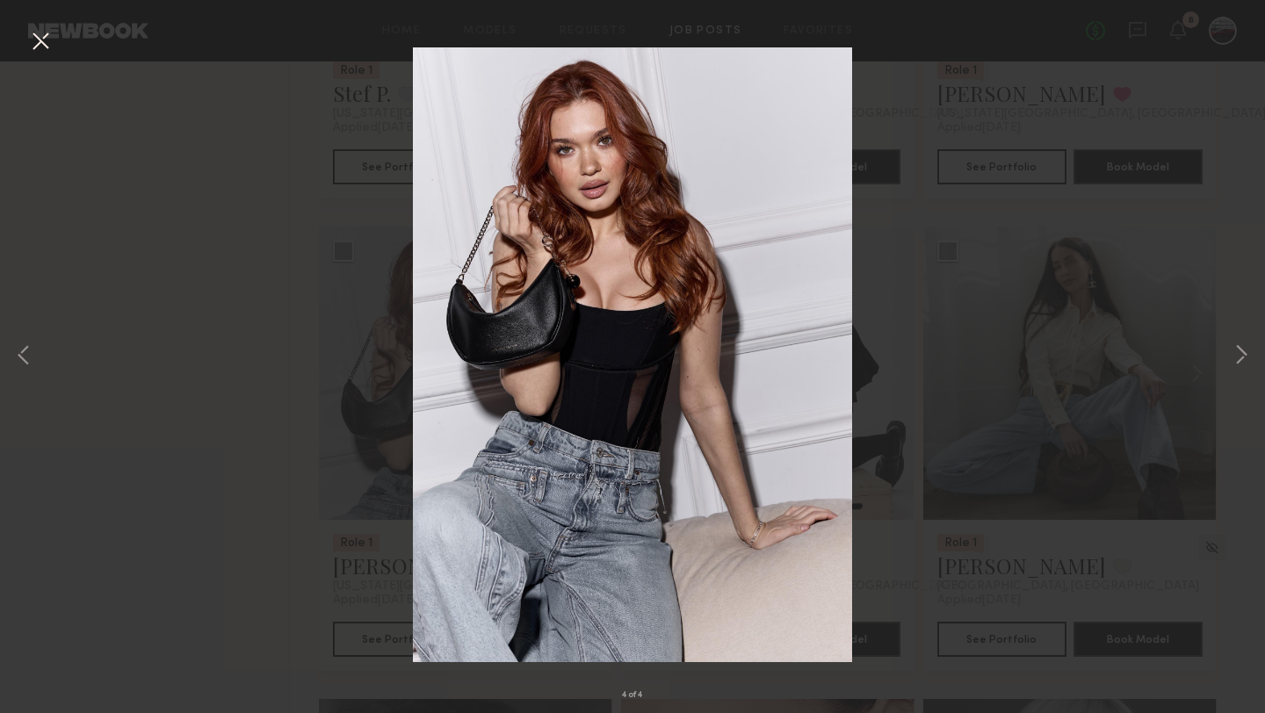
click at [40, 35] on button at bounding box center [40, 42] width 28 height 32
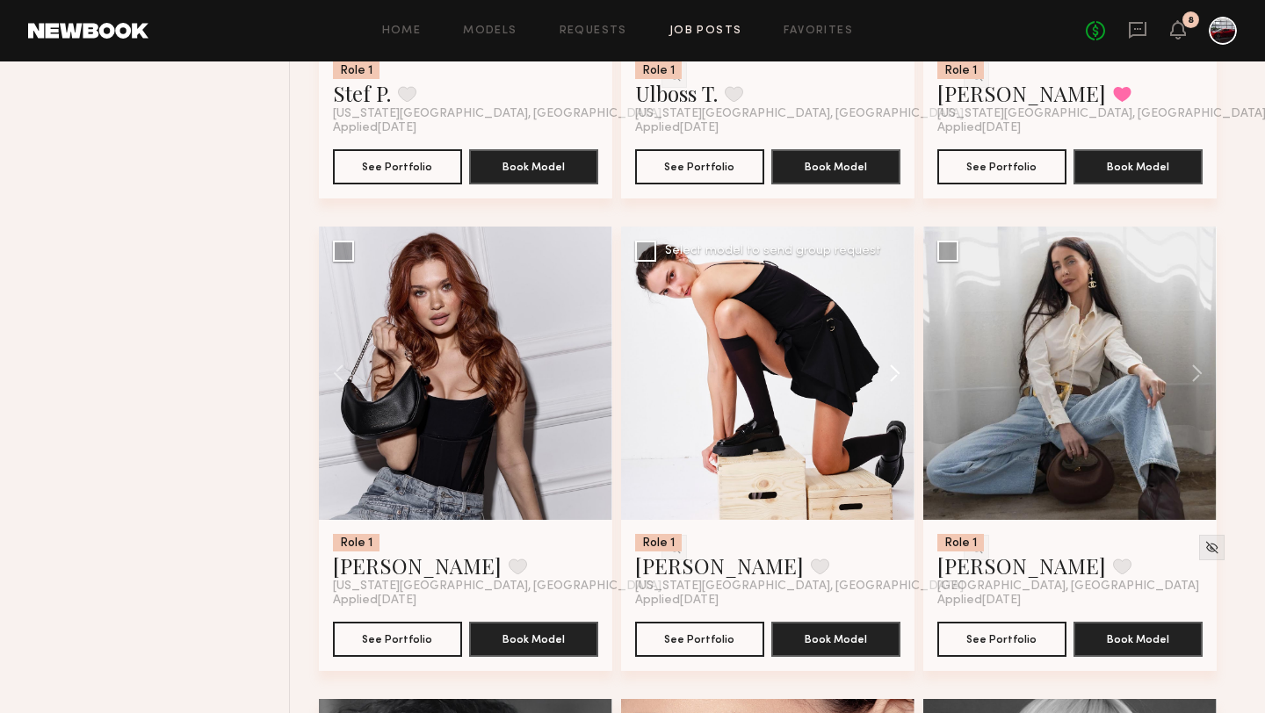
click at [894, 368] on button at bounding box center [886, 373] width 56 height 293
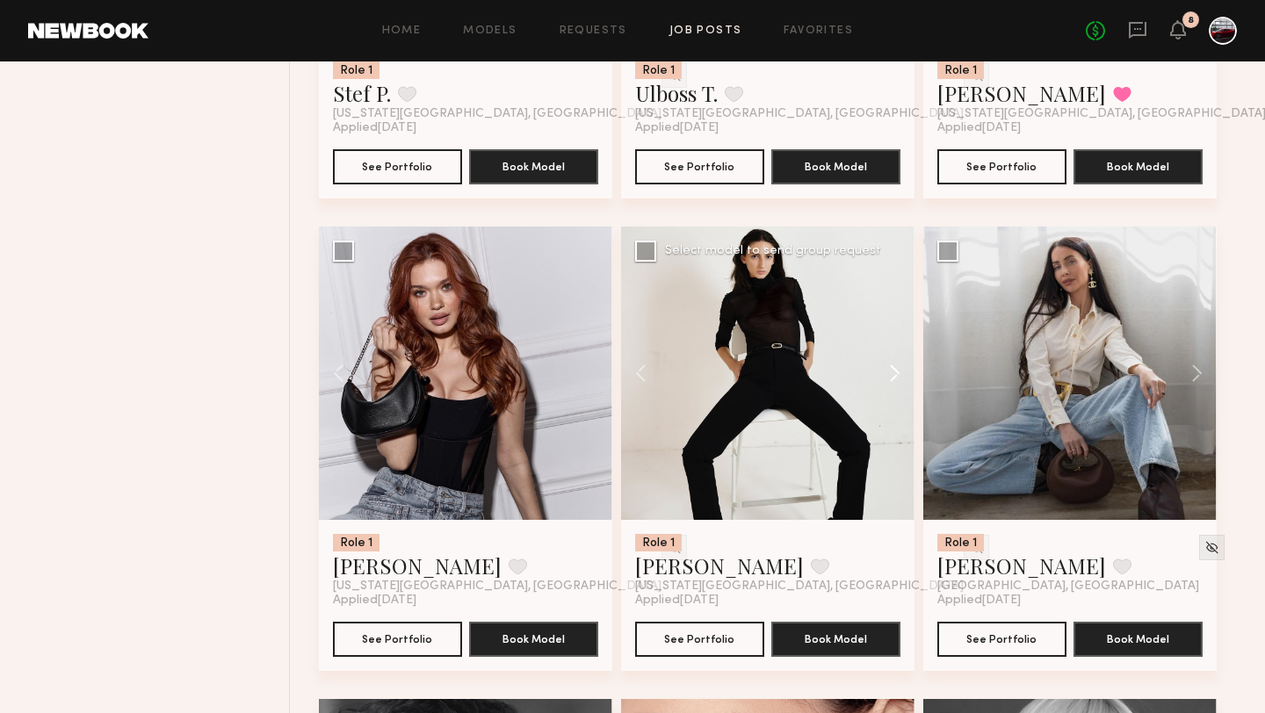
click at [894, 368] on button at bounding box center [886, 373] width 56 height 293
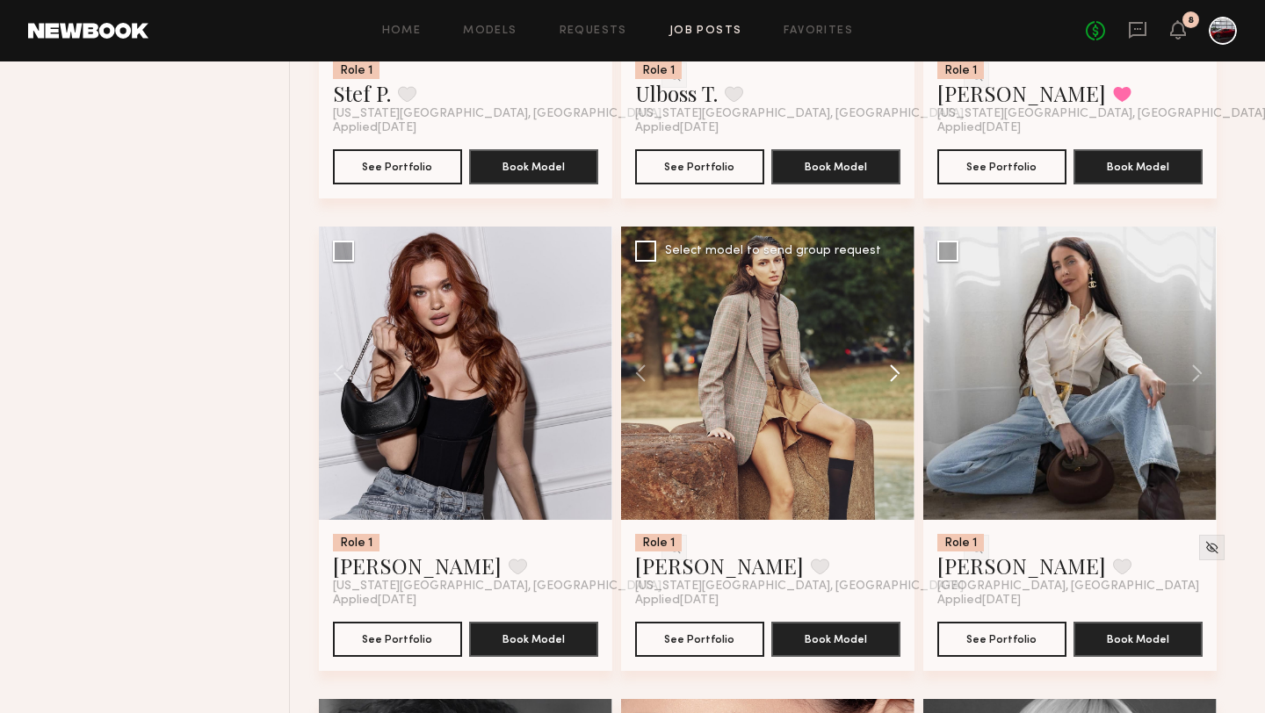
click at [894, 368] on button at bounding box center [886, 373] width 56 height 293
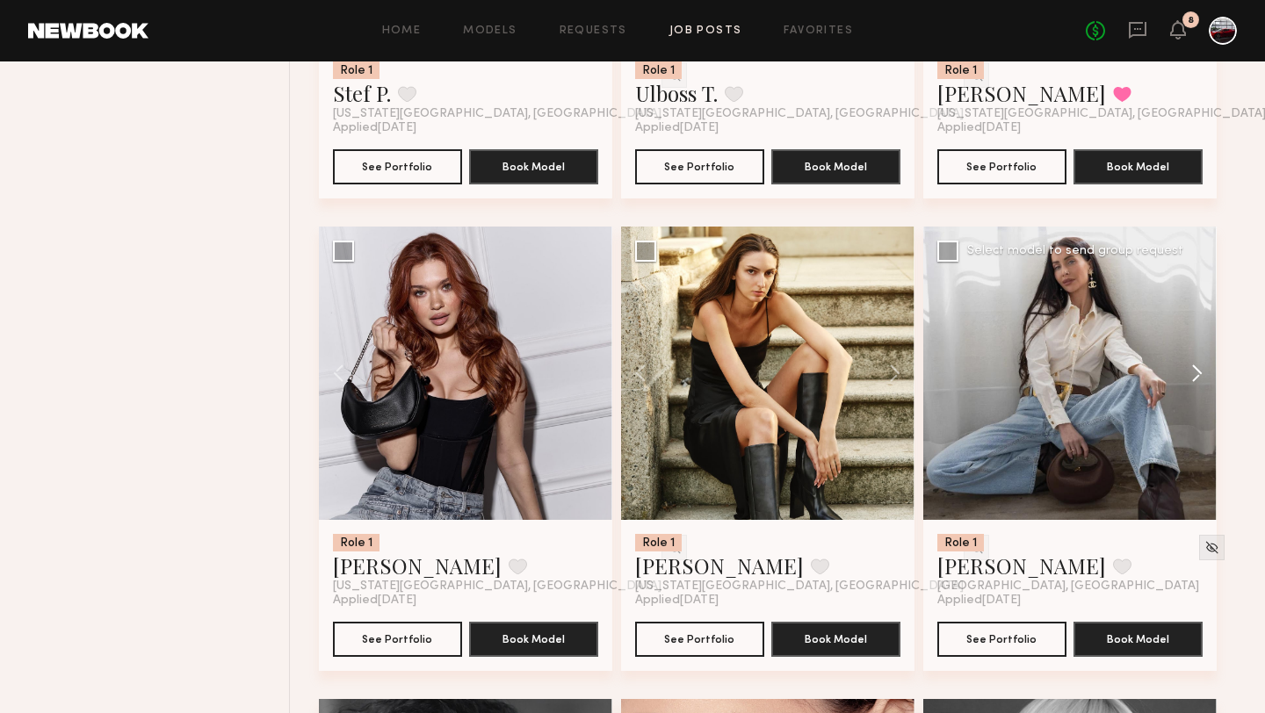
click at [1192, 370] on button at bounding box center [1189, 373] width 56 height 293
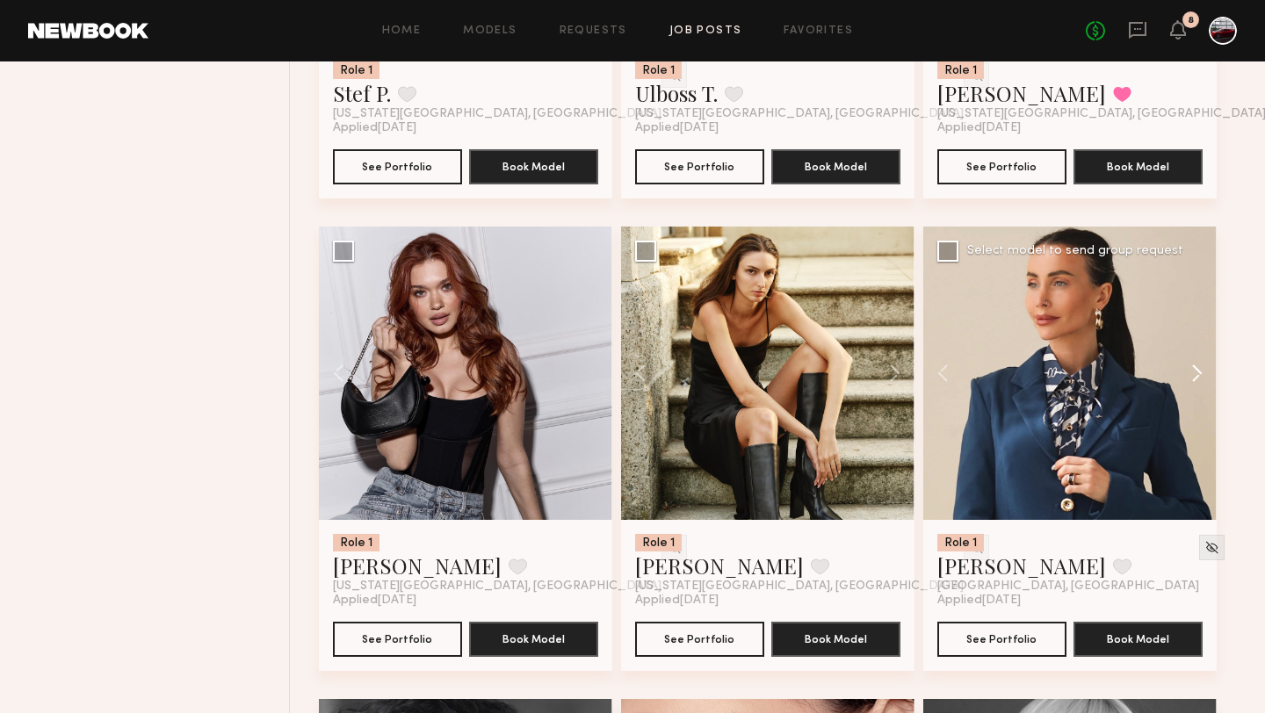
click at [1192, 370] on button at bounding box center [1189, 373] width 56 height 293
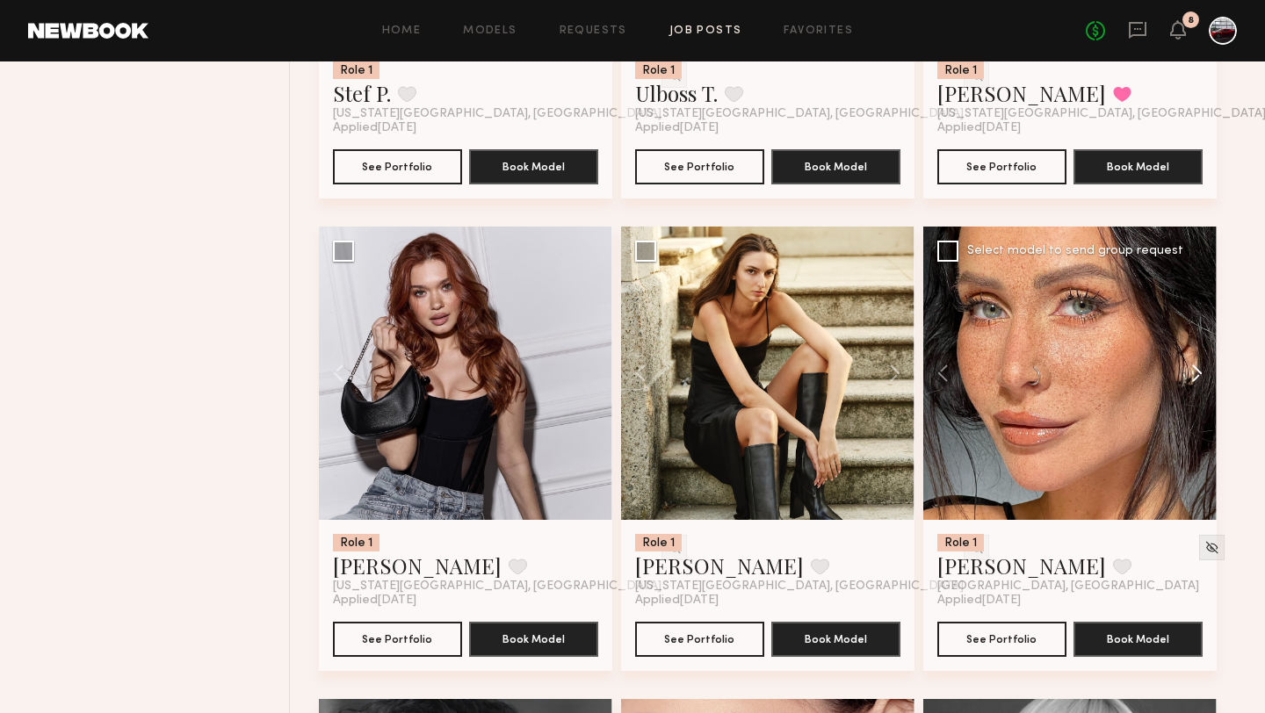
click at [1192, 370] on button at bounding box center [1189, 373] width 56 height 293
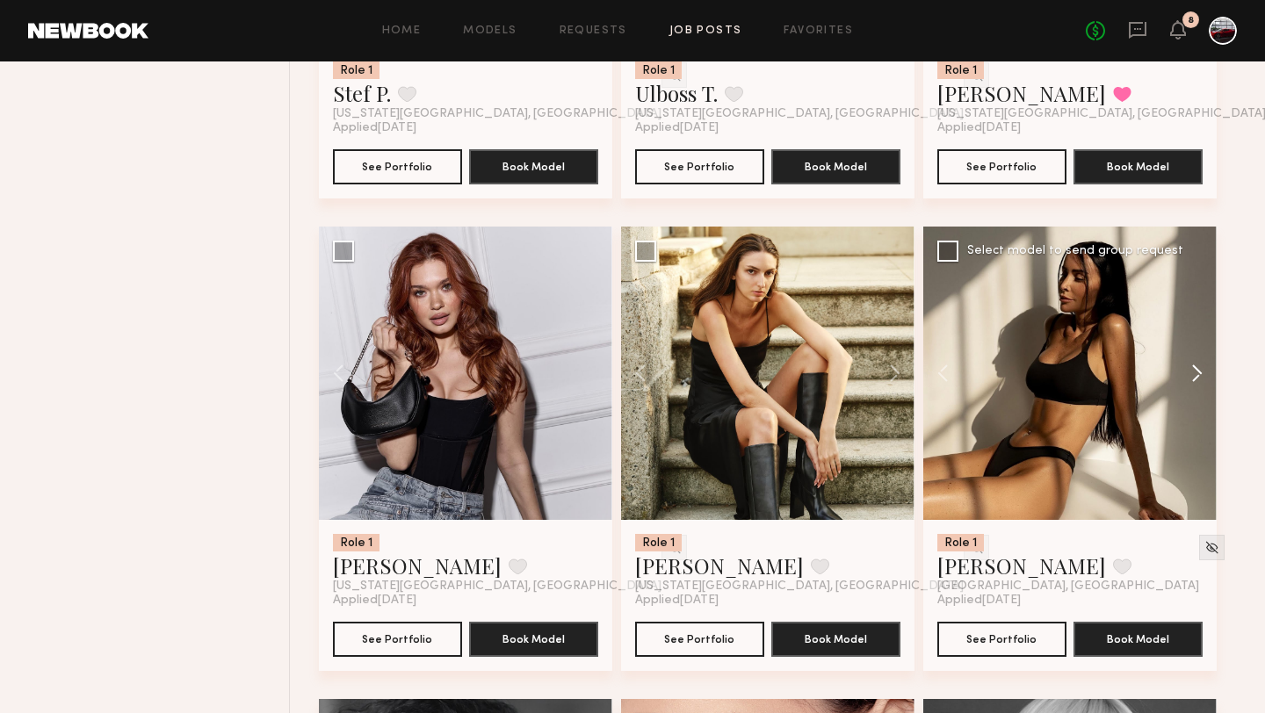
click at [1192, 371] on button at bounding box center [1189, 373] width 56 height 293
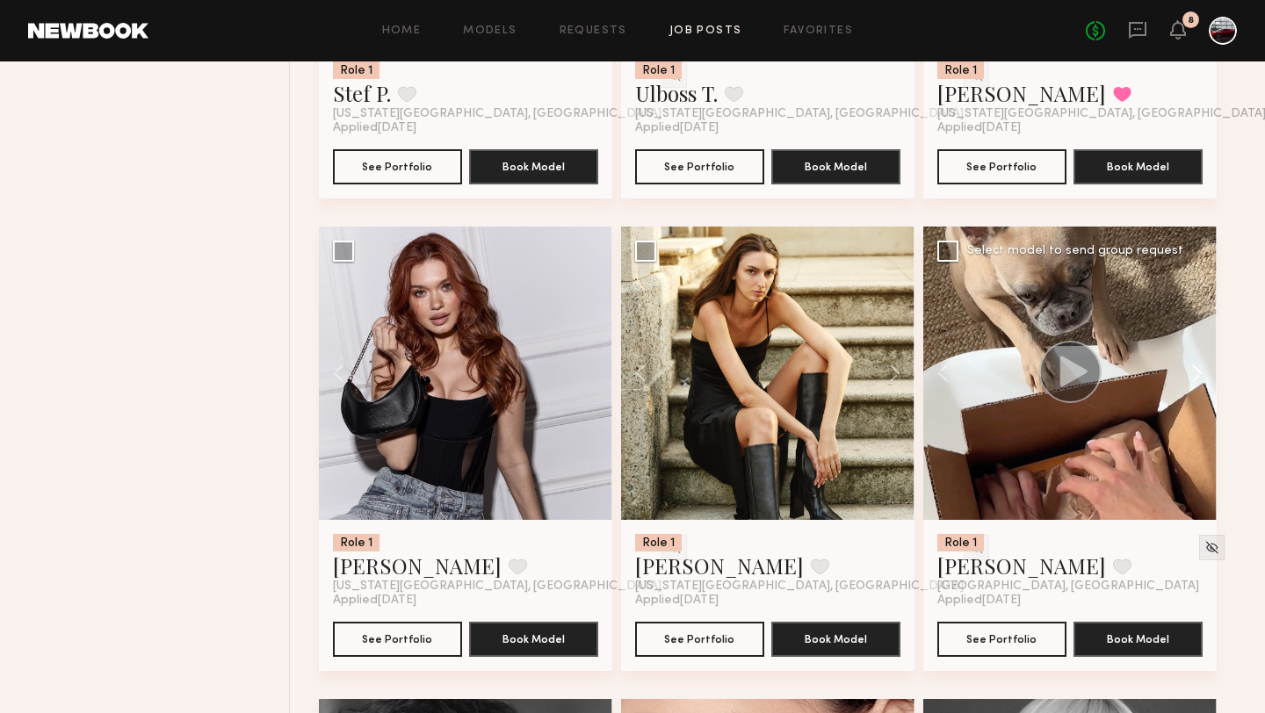
click at [1192, 371] on button at bounding box center [1189, 373] width 56 height 293
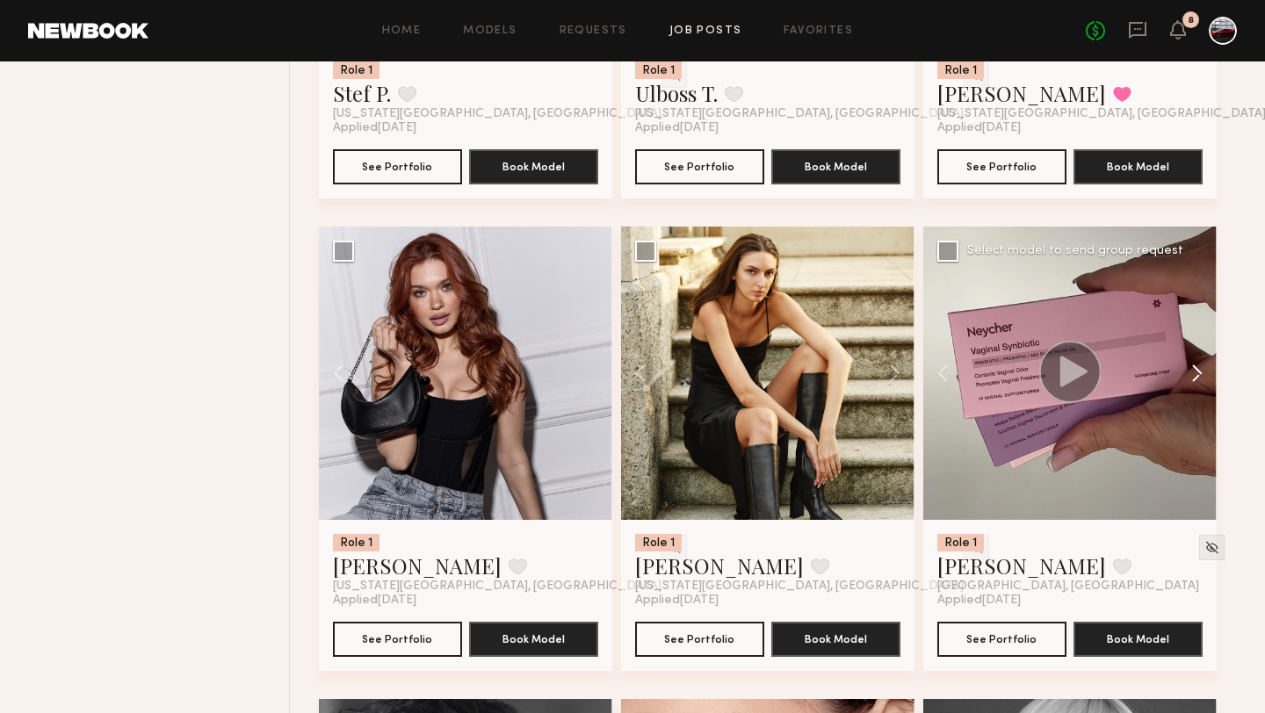
click at [1192, 371] on button at bounding box center [1189, 373] width 56 height 293
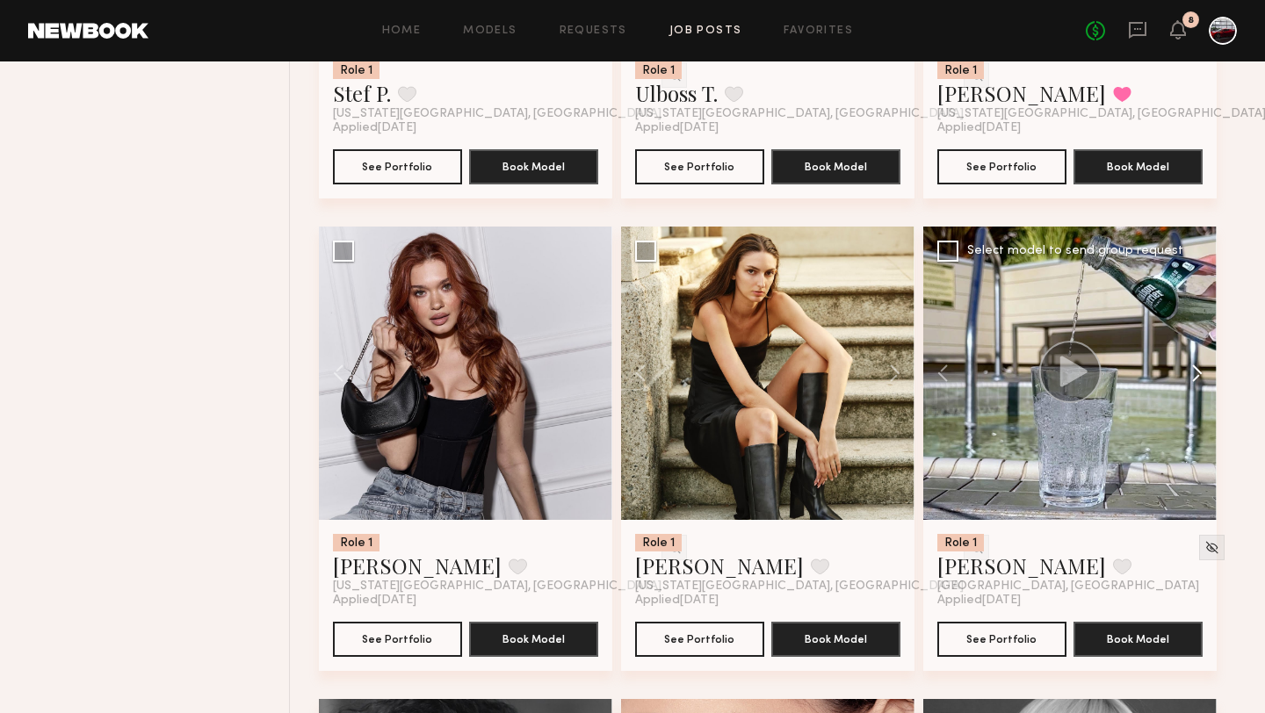
click at [1192, 371] on button at bounding box center [1189, 373] width 56 height 293
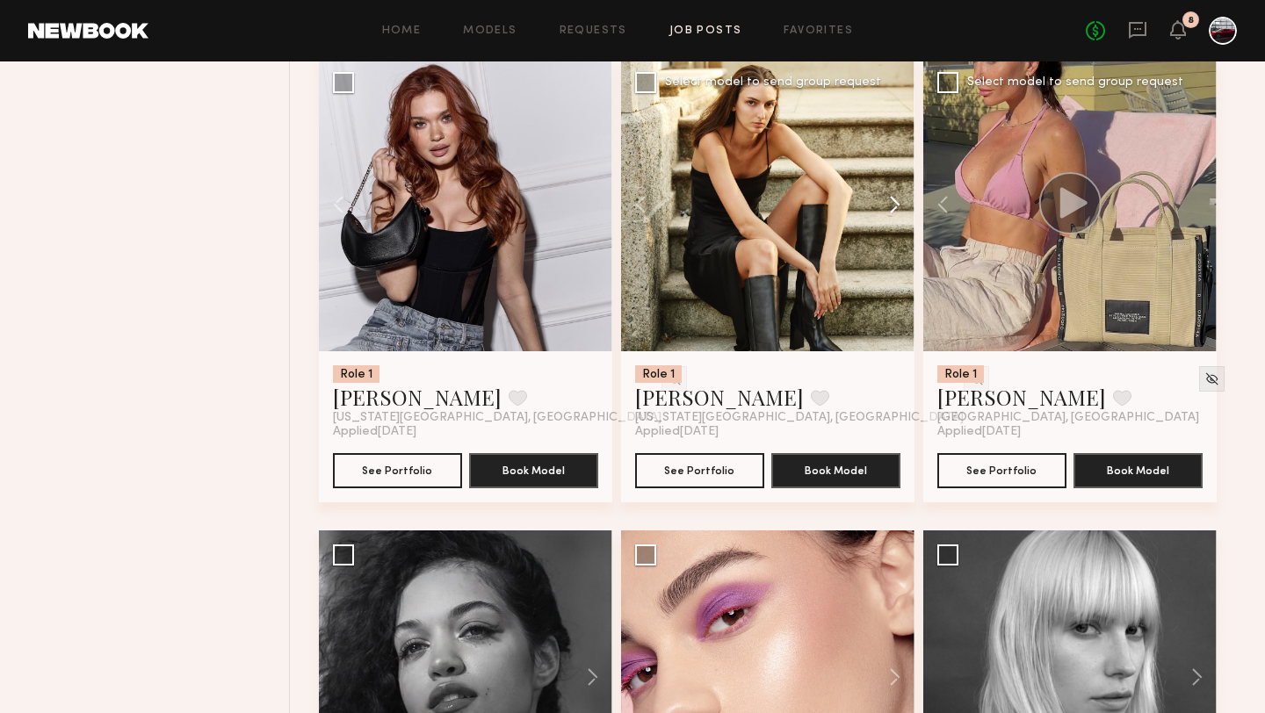
scroll to position [2068, 0]
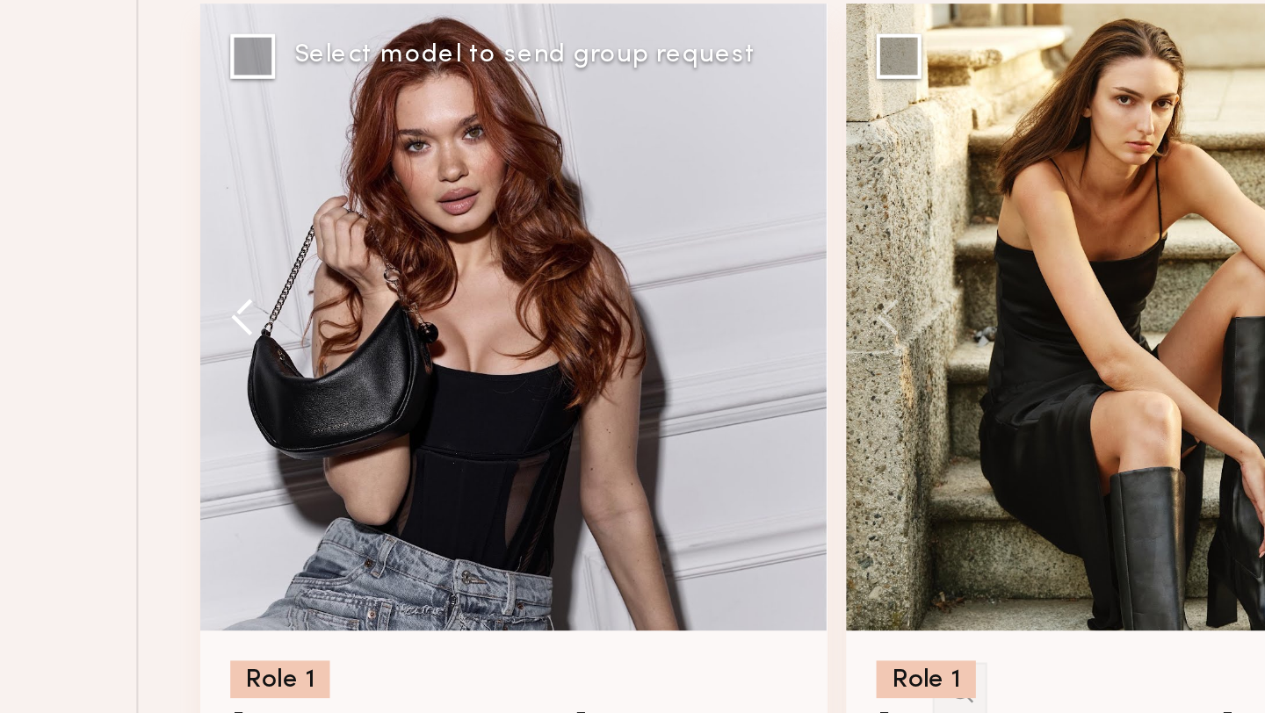
click at [338, 283] on button at bounding box center [347, 287] width 56 height 293
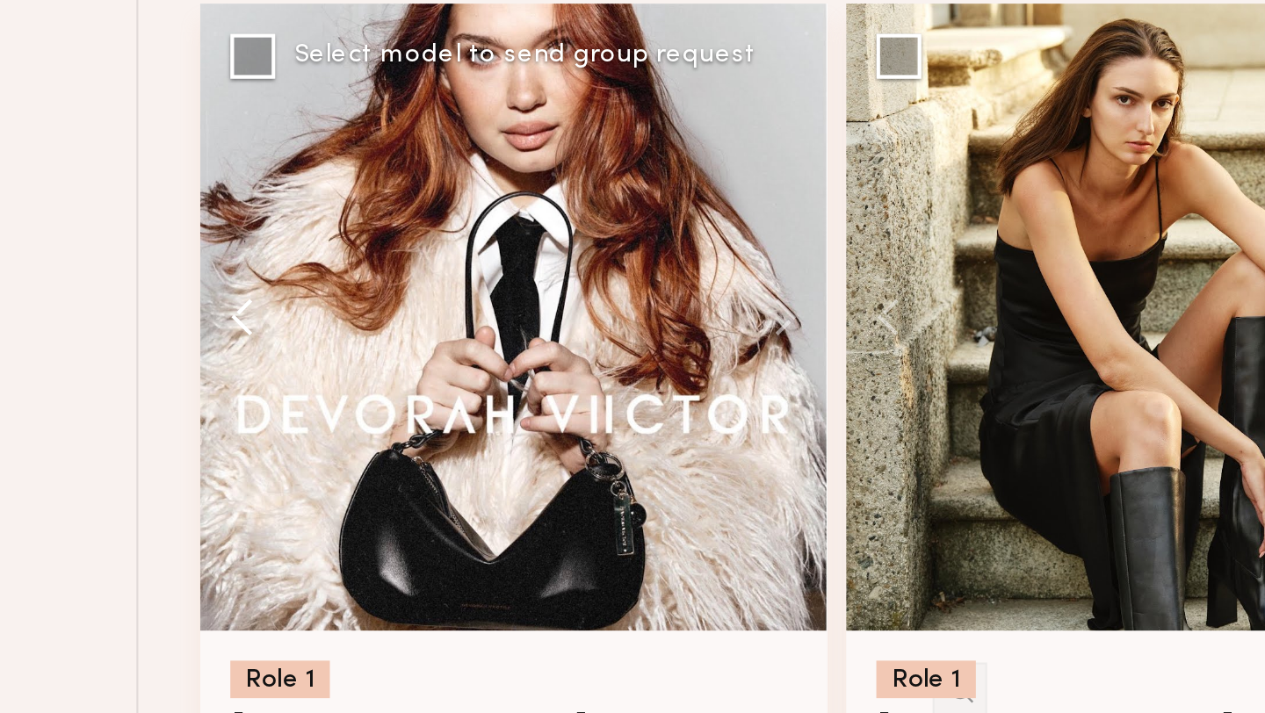
click at [338, 283] on button at bounding box center [347, 287] width 56 height 293
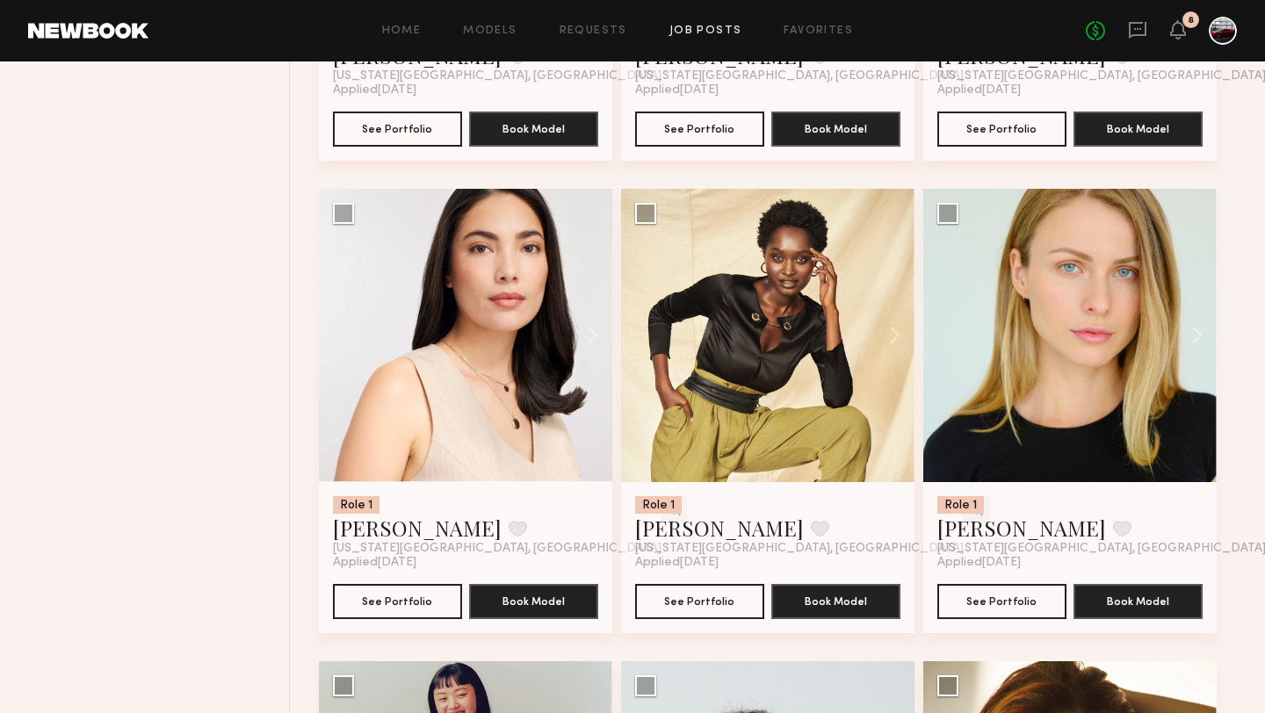
scroll to position [3433, 0]
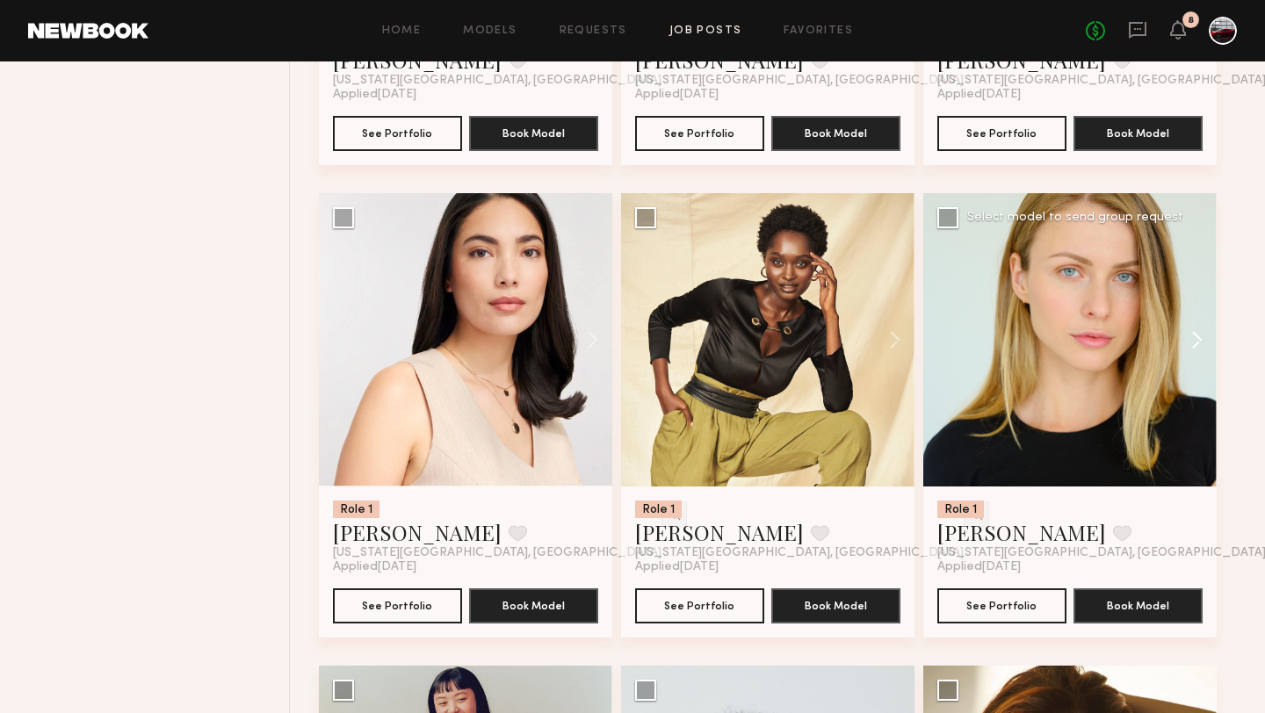
click at [1193, 346] on button at bounding box center [1189, 339] width 56 height 293
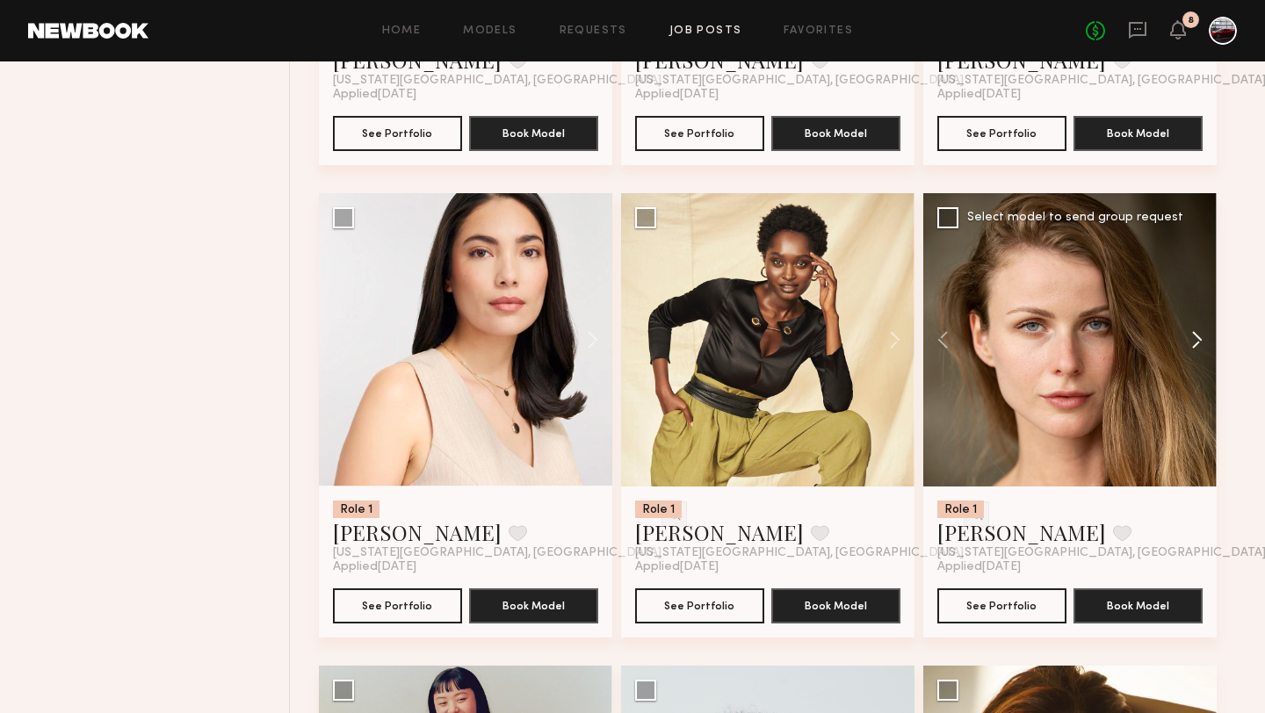
click at [1193, 349] on button at bounding box center [1189, 339] width 56 height 293
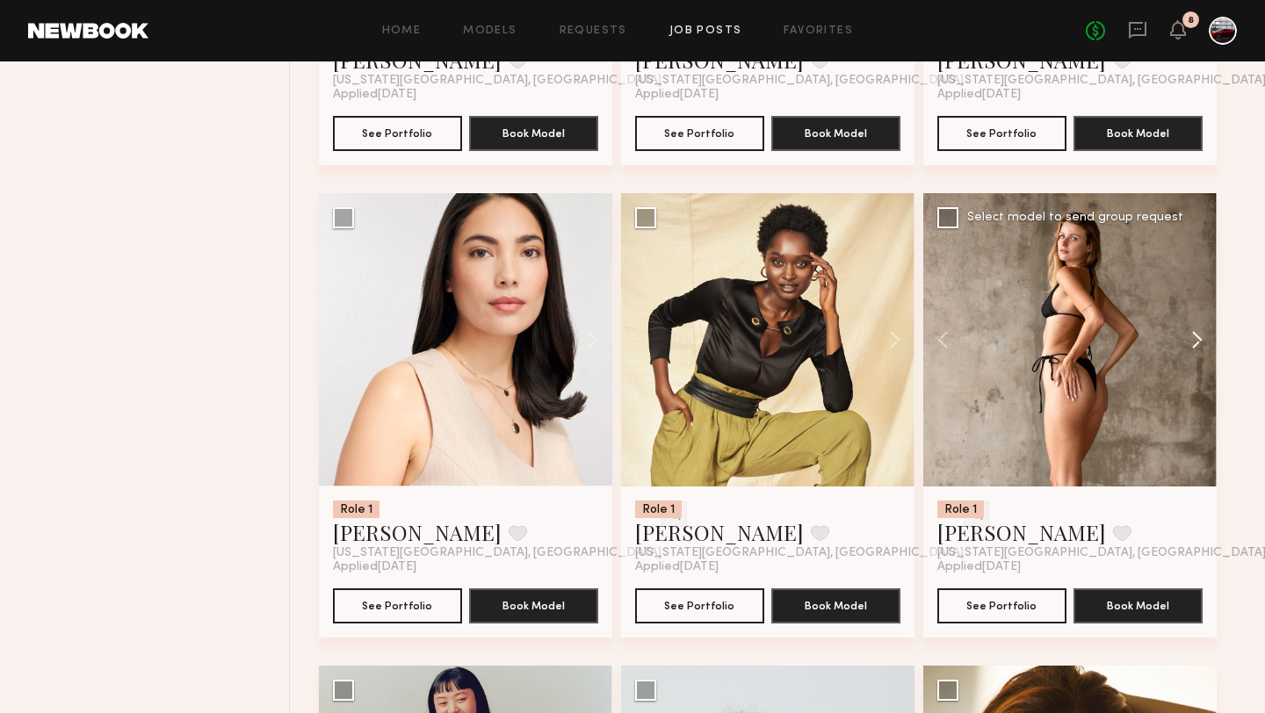
click at [1193, 350] on button at bounding box center [1189, 339] width 56 height 293
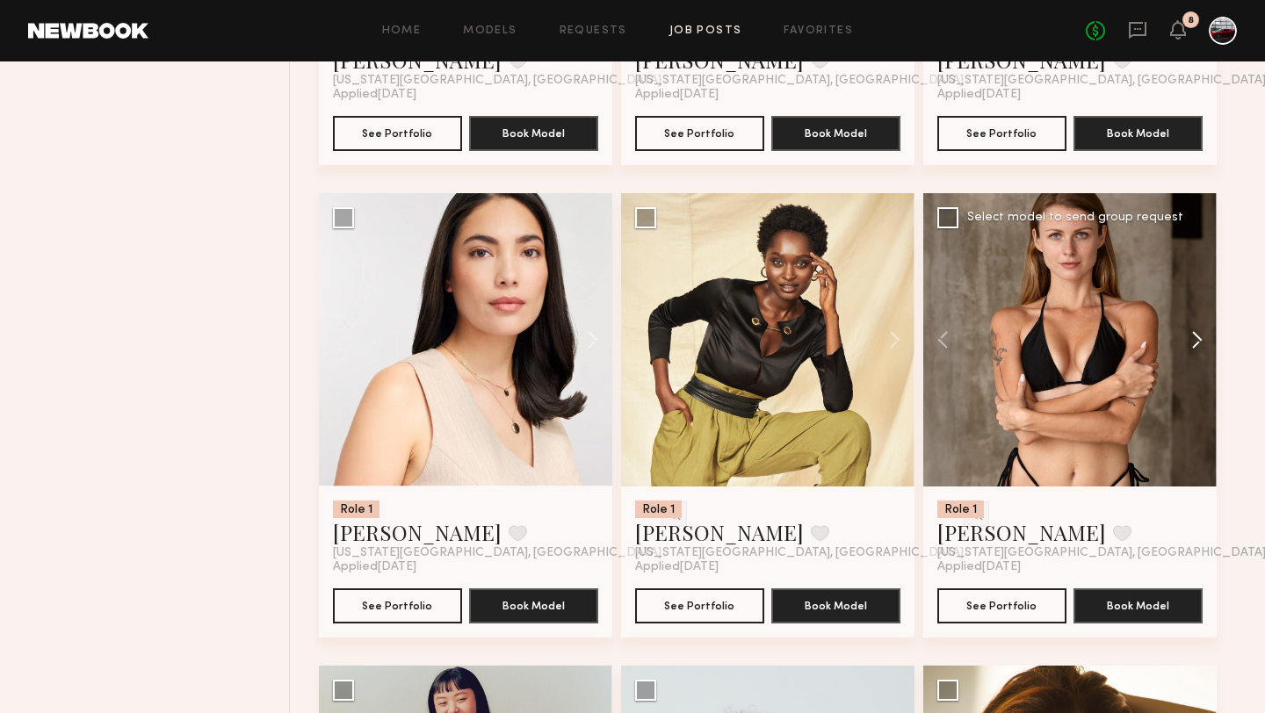
click at [1193, 350] on button at bounding box center [1189, 339] width 56 height 293
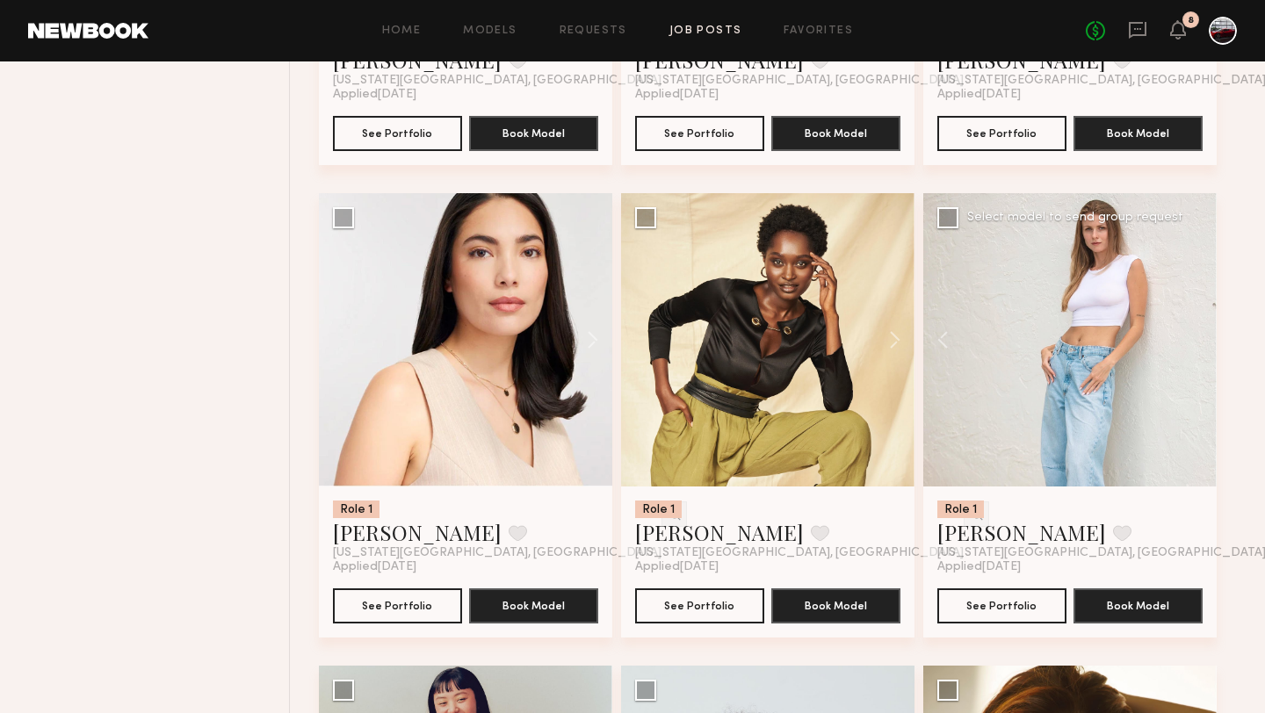
click at [1193, 351] on div at bounding box center [1069, 339] width 293 height 293
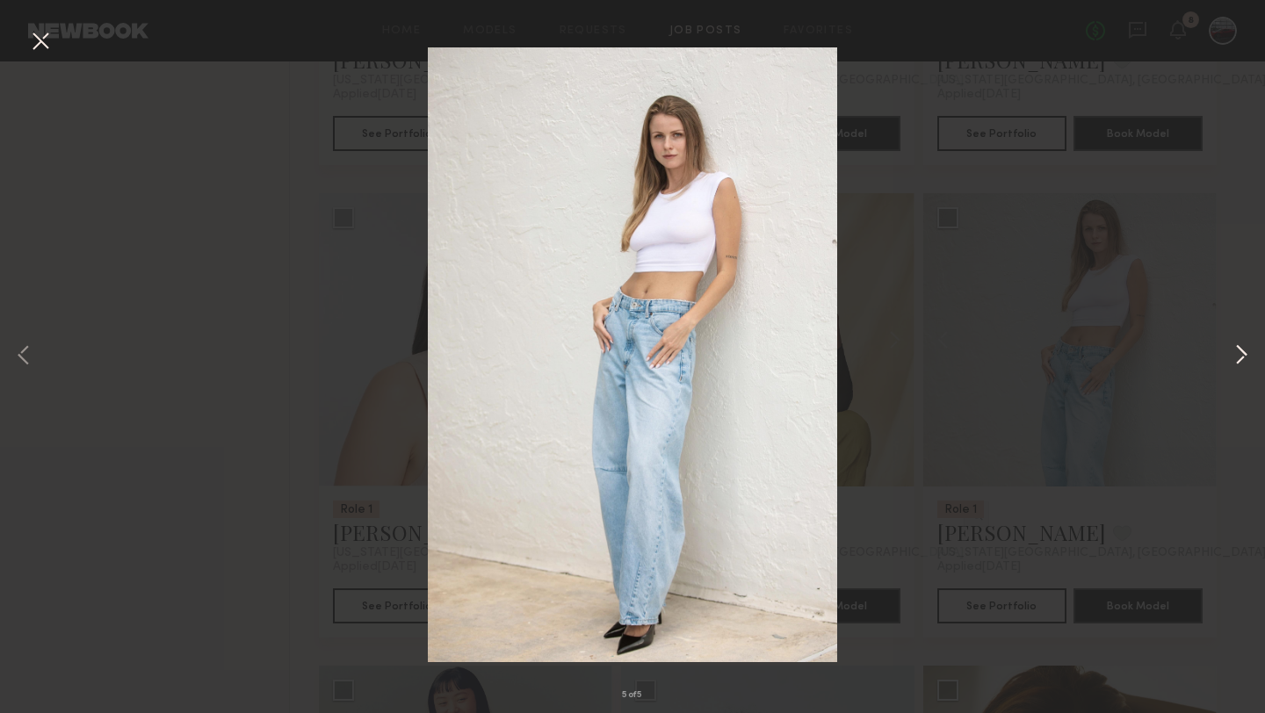
click at [1237, 380] on button at bounding box center [1241, 356] width 21 height 571
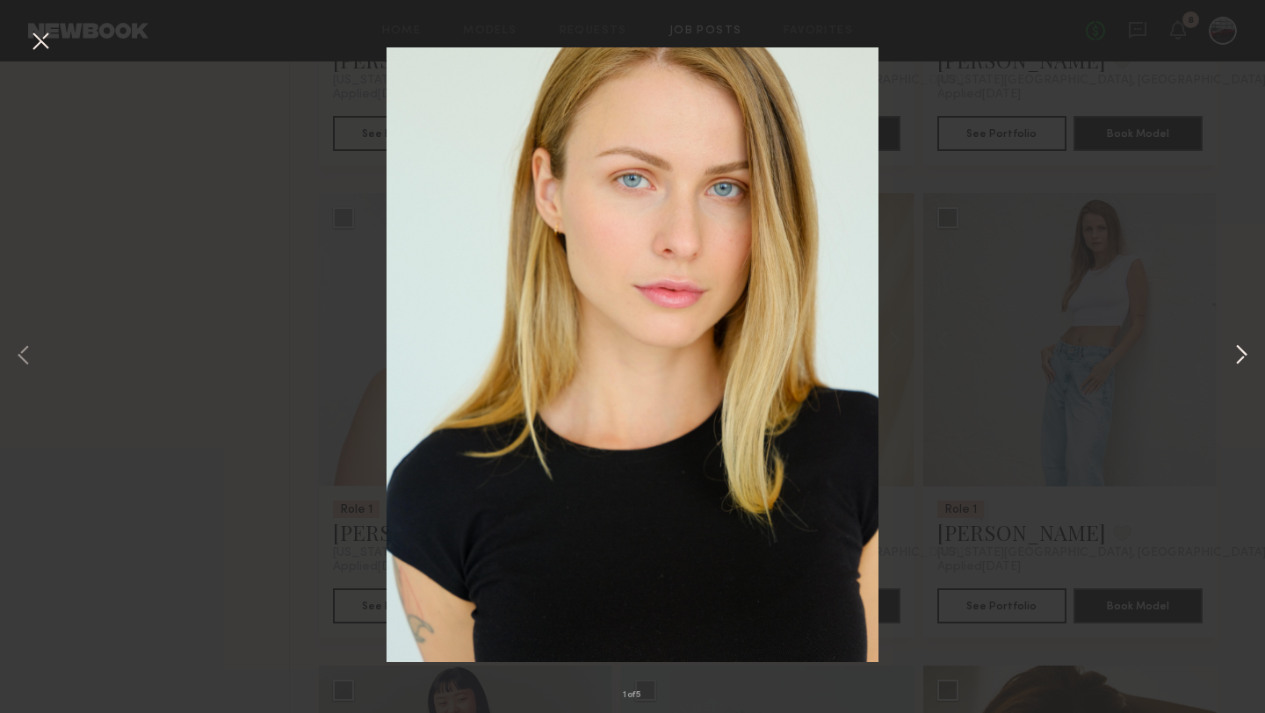
click at [1239, 351] on button at bounding box center [1241, 356] width 21 height 571
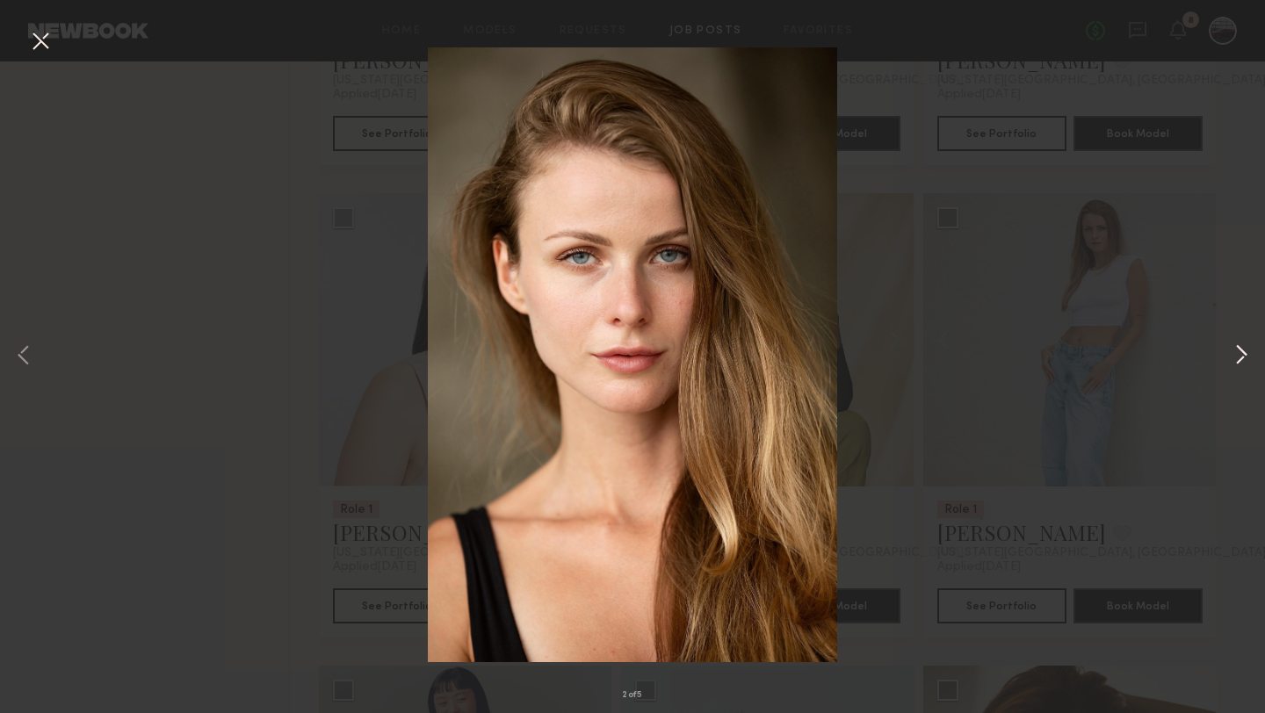
click at [1239, 351] on button at bounding box center [1241, 356] width 21 height 571
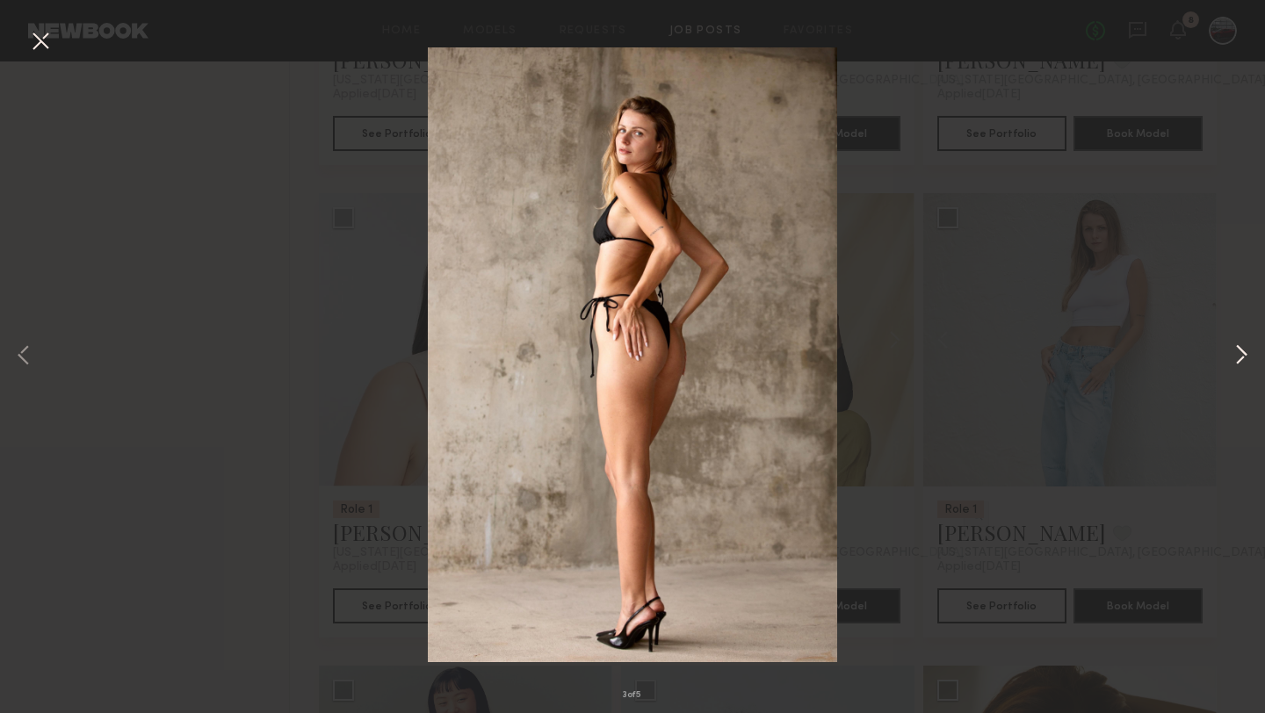
click at [1239, 351] on button at bounding box center [1241, 356] width 21 height 571
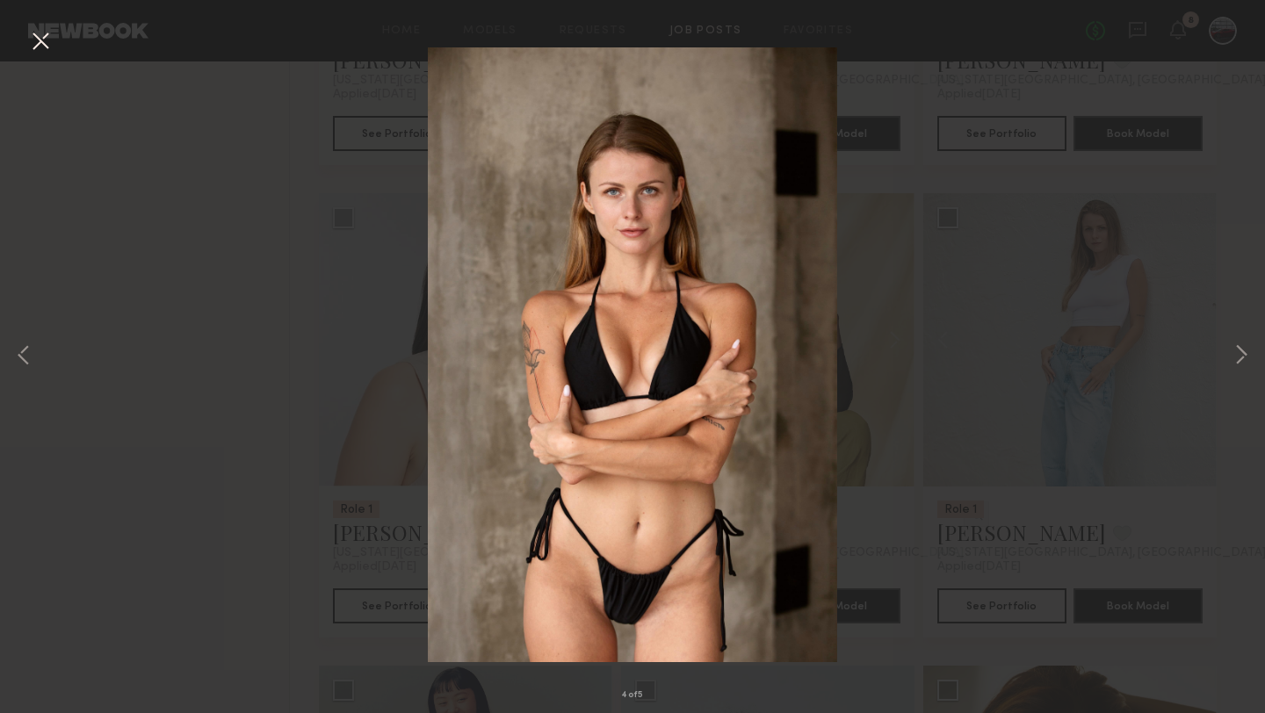
click at [1110, 180] on div "4 of 5" at bounding box center [632, 356] width 1265 height 713
click at [41, 40] on button at bounding box center [40, 42] width 28 height 32
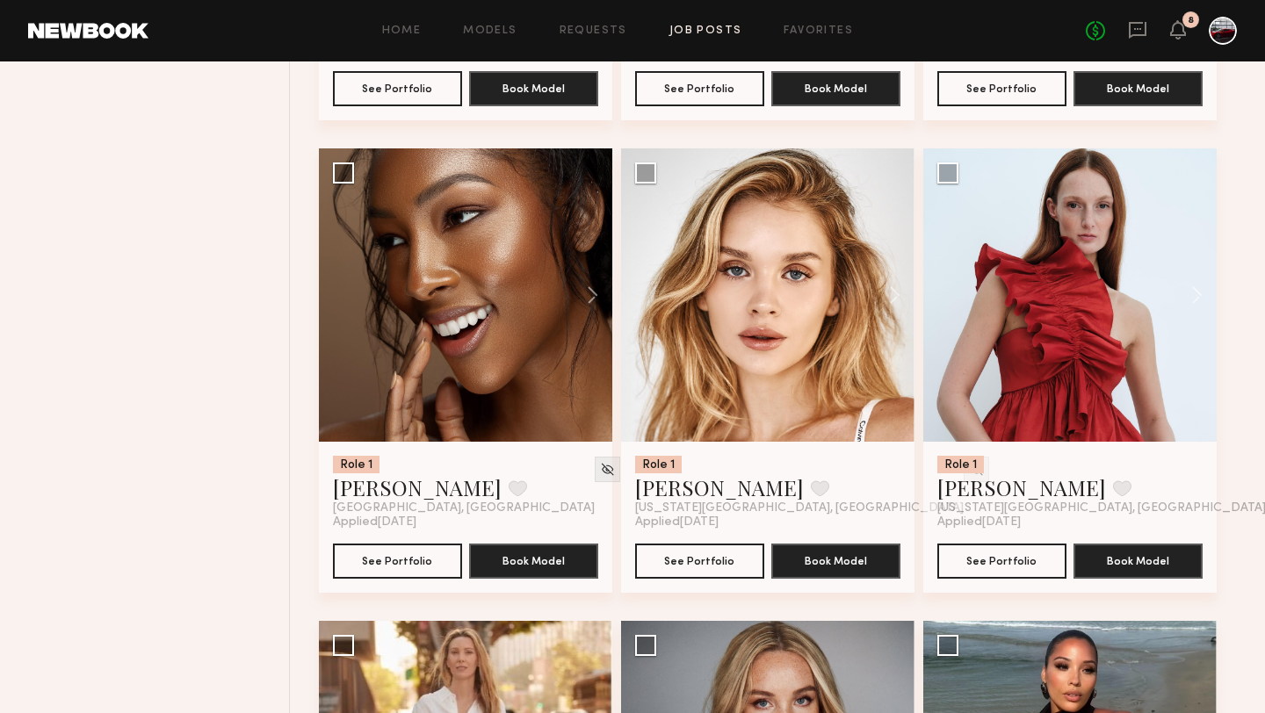
scroll to position [4477, 0]
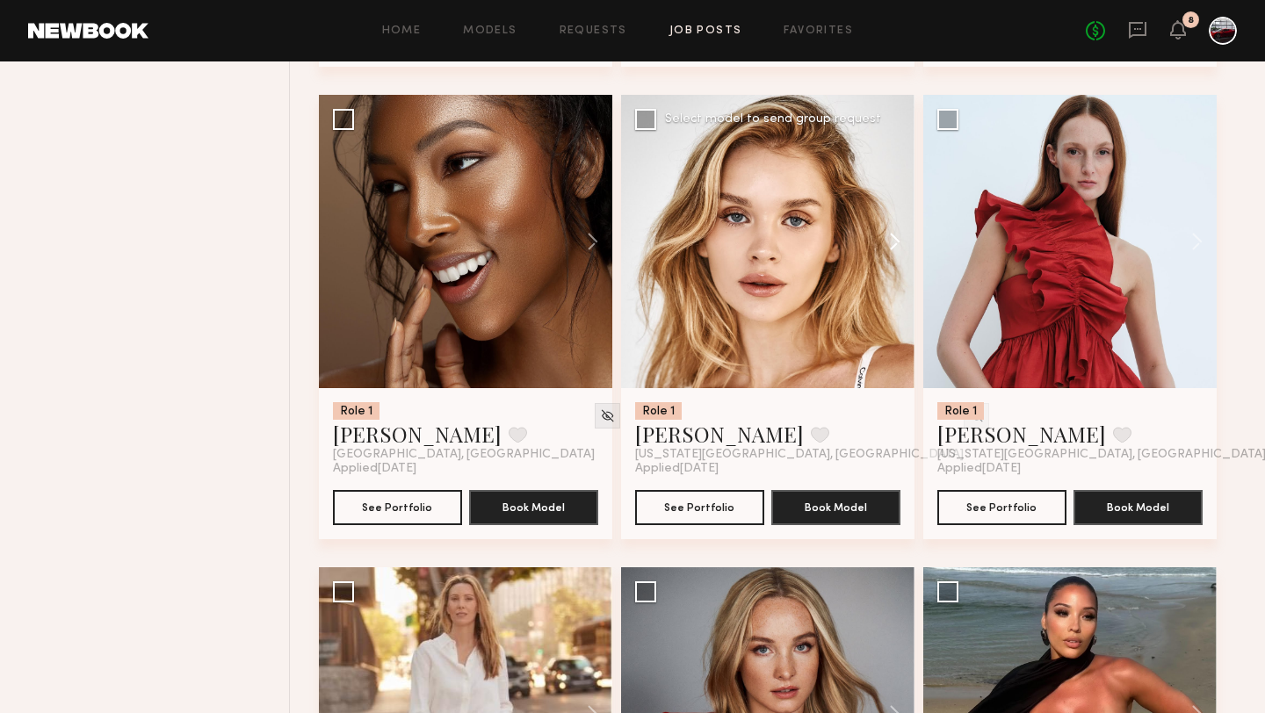
click at [889, 246] on button at bounding box center [886, 241] width 56 height 293
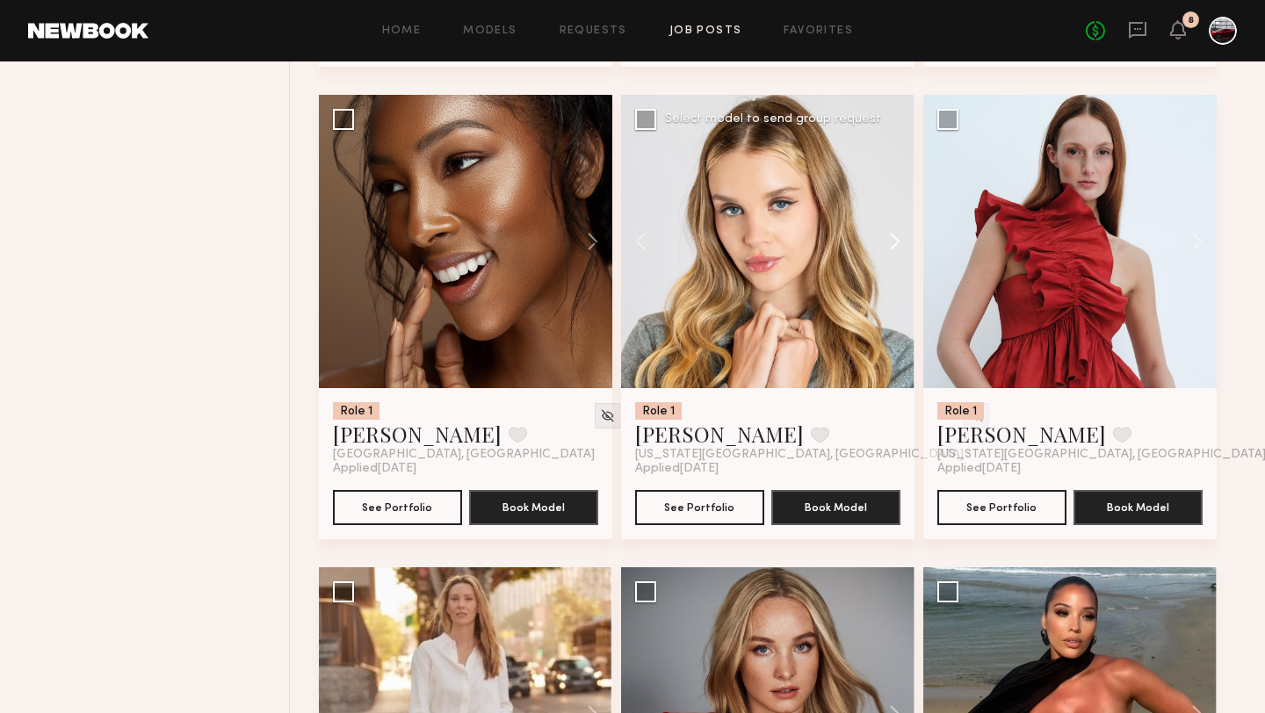
click at [889, 246] on button at bounding box center [886, 241] width 56 height 293
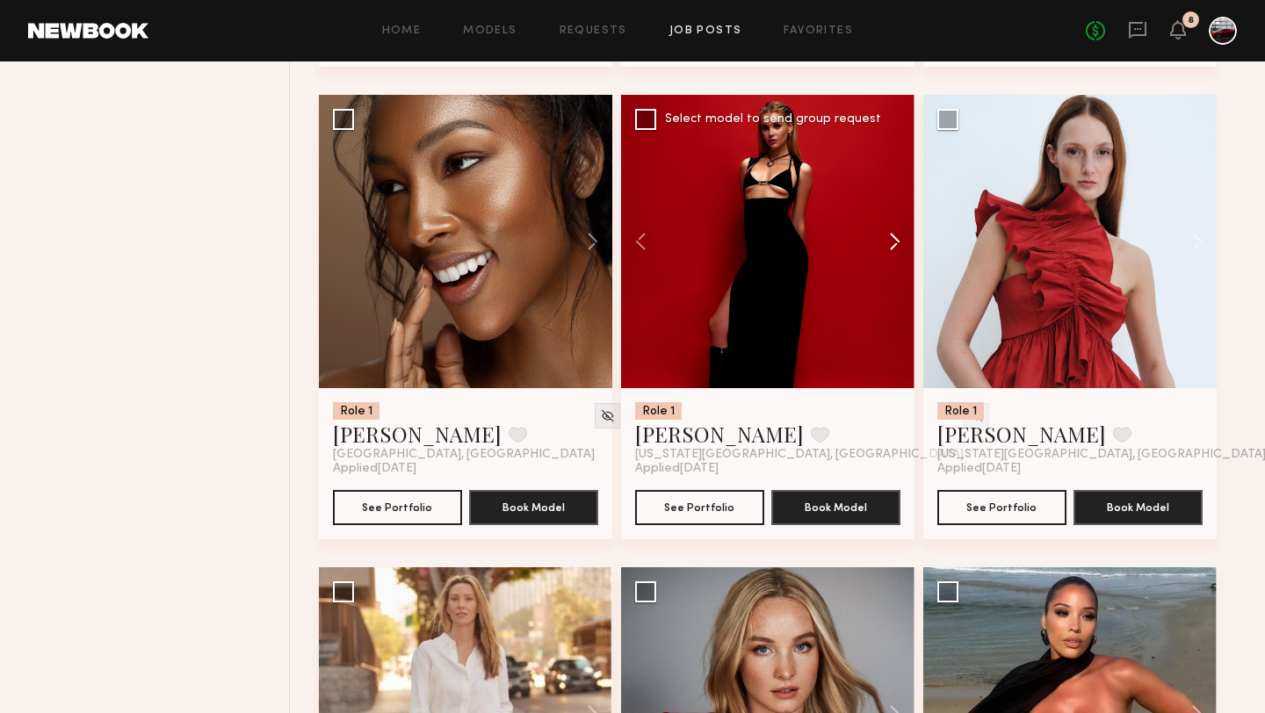
click at [889, 246] on button at bounding box center [886, 241] width 56 height 293
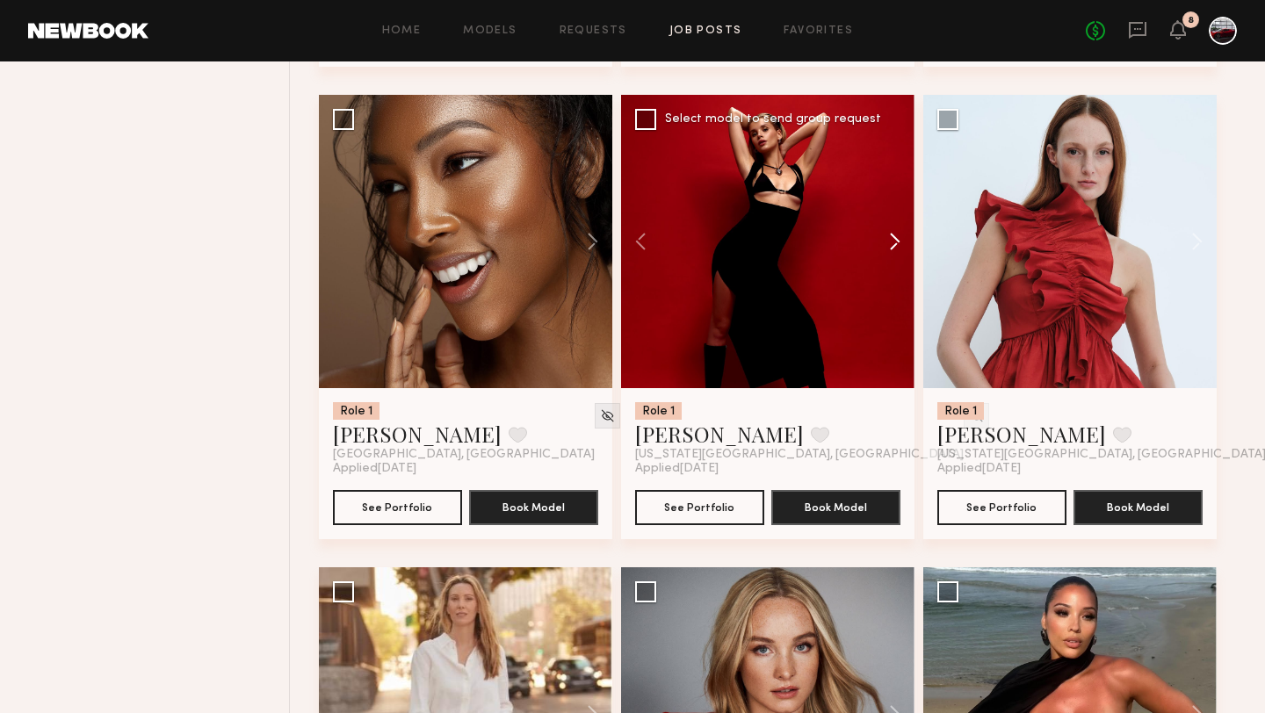
click at [889, 246] on button at bounding box center [886, 241] width 56 height 293
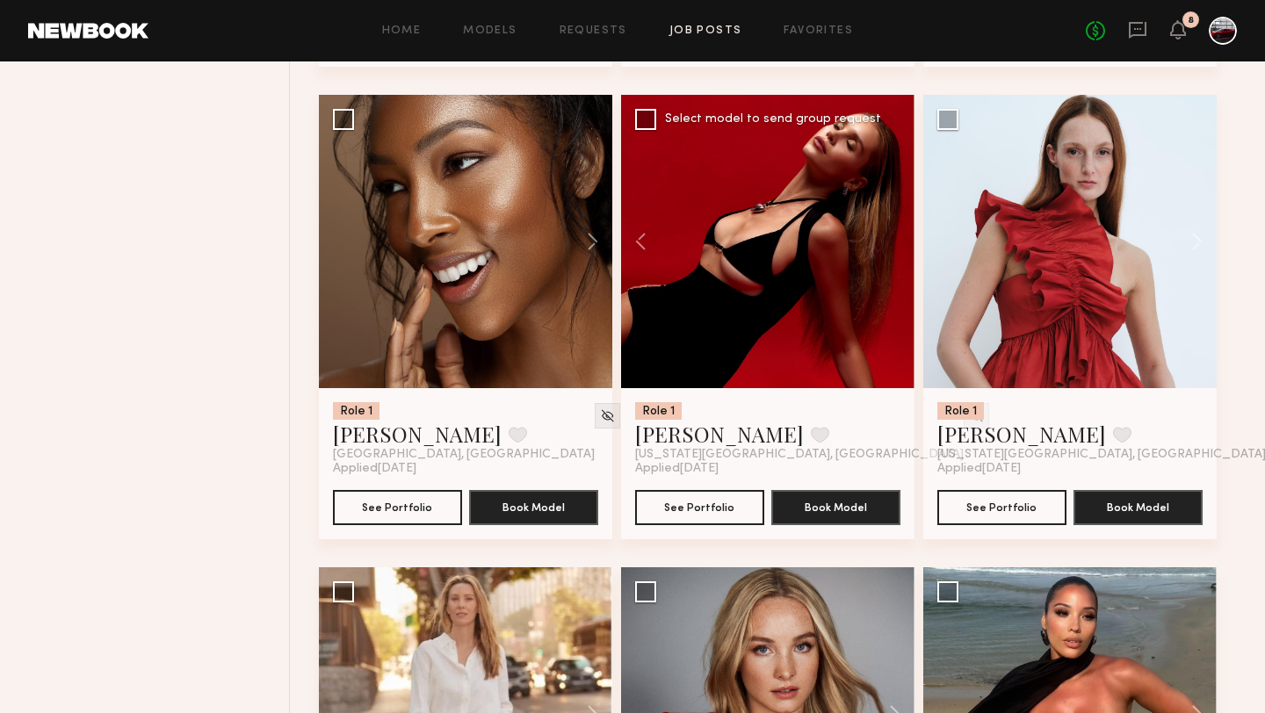
click at [889, 247] on div at bounding box center [767, 241] width 293 height 293
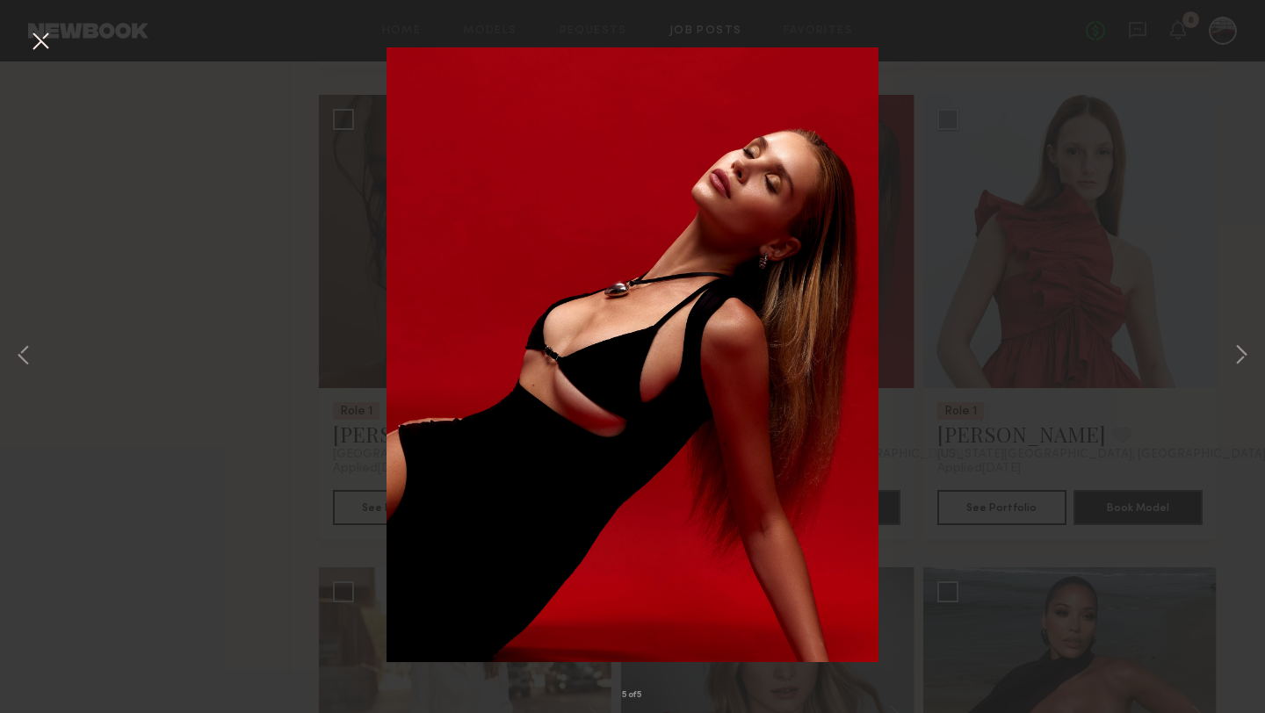
click at [1119, 258] on div "5 of 5" at bounding box center [632, 356] width 1265 height 713
click at [37, 50] on button at bounding box center [40, 42] width 28 height 32
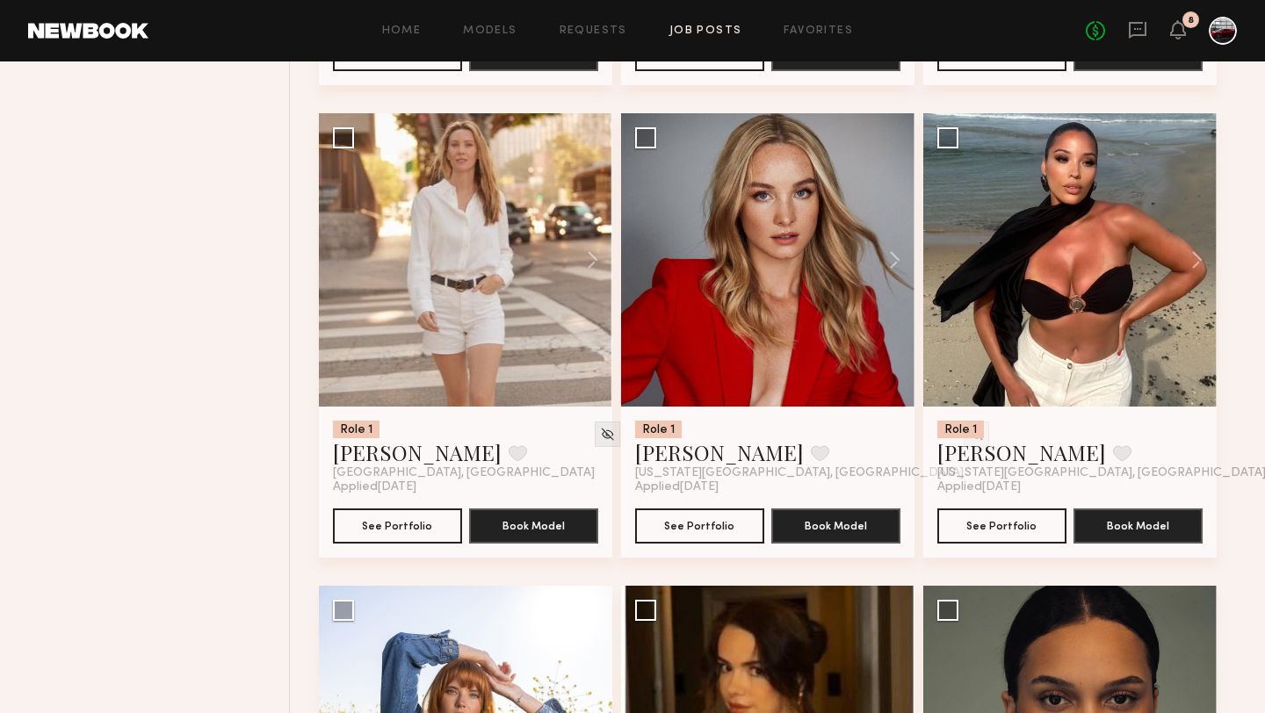
scroll to position [4930, 0]
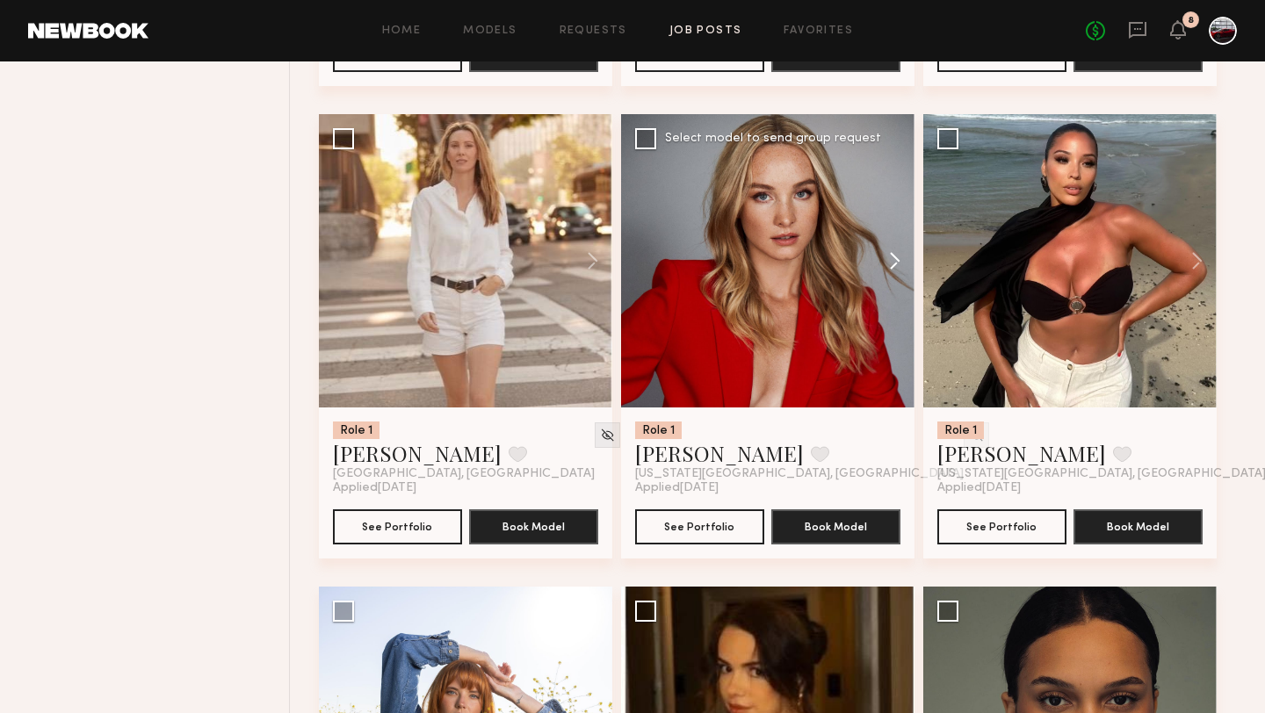
click at [893, 260] on button at bounding box center [886, 260] width 56 height 293
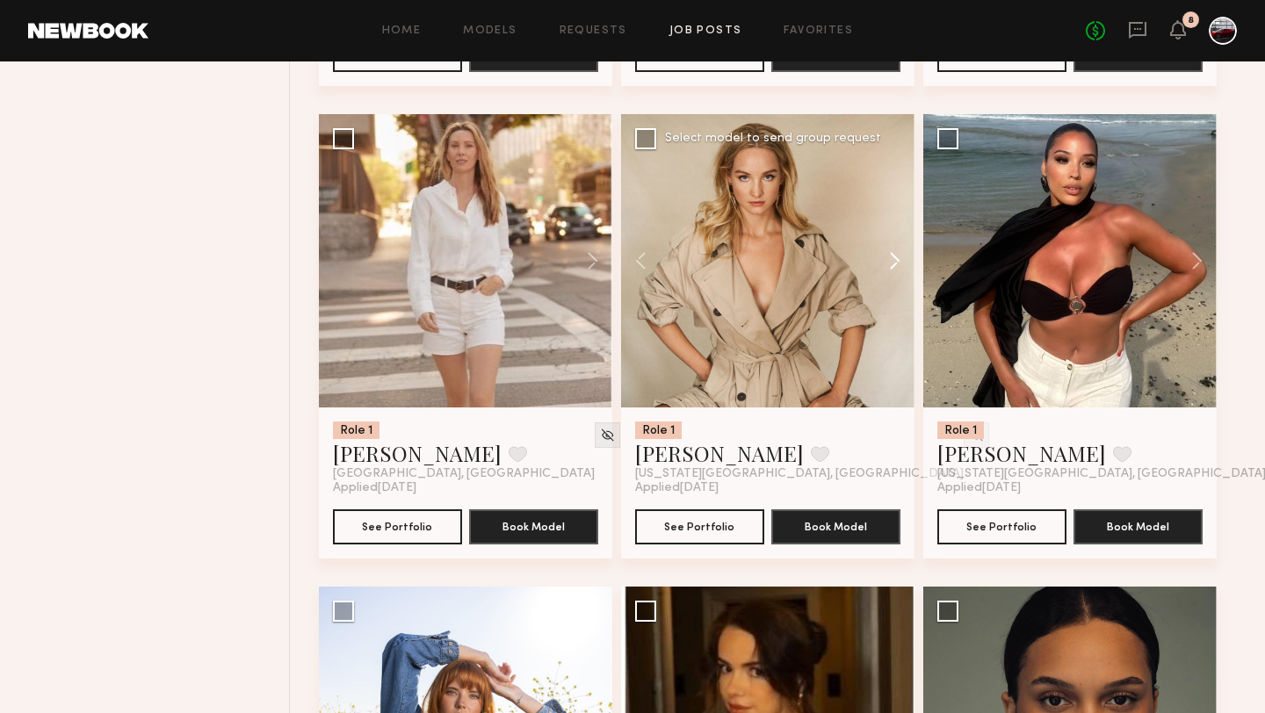
click at [893, 261] on button at bounding box center [886, 260] width 56 height 293
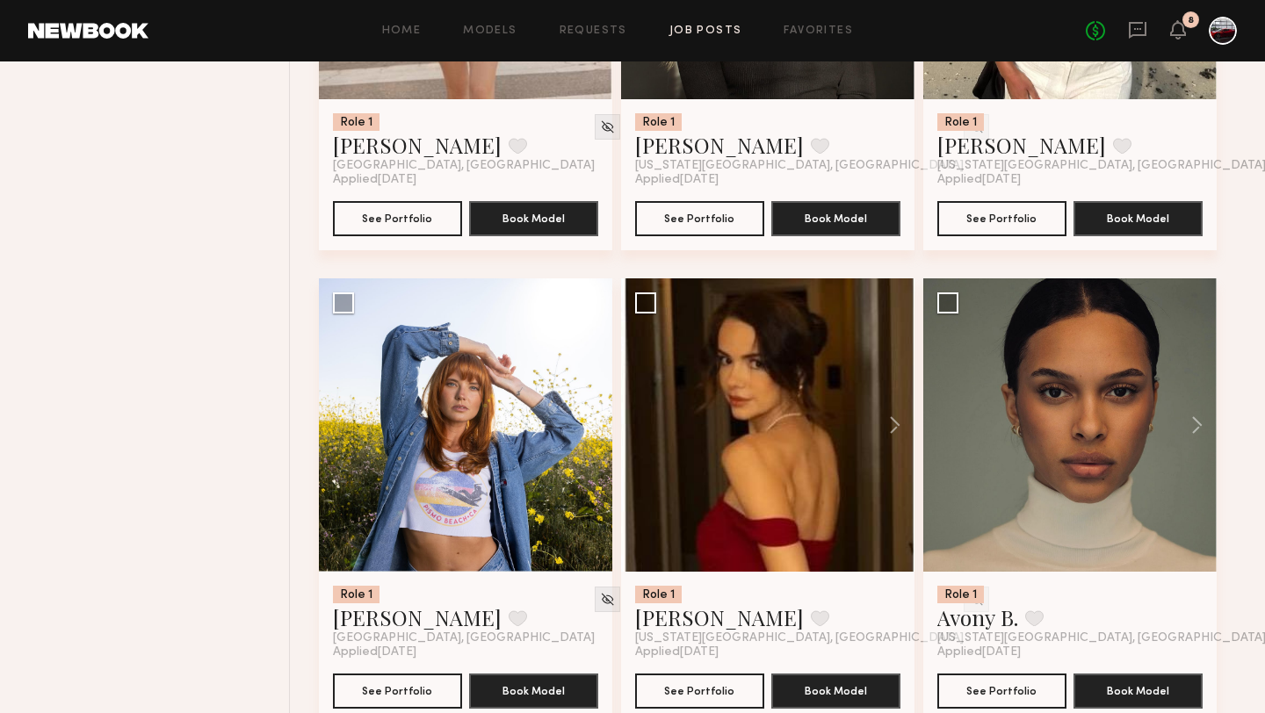
scroll to position [5338, 0]
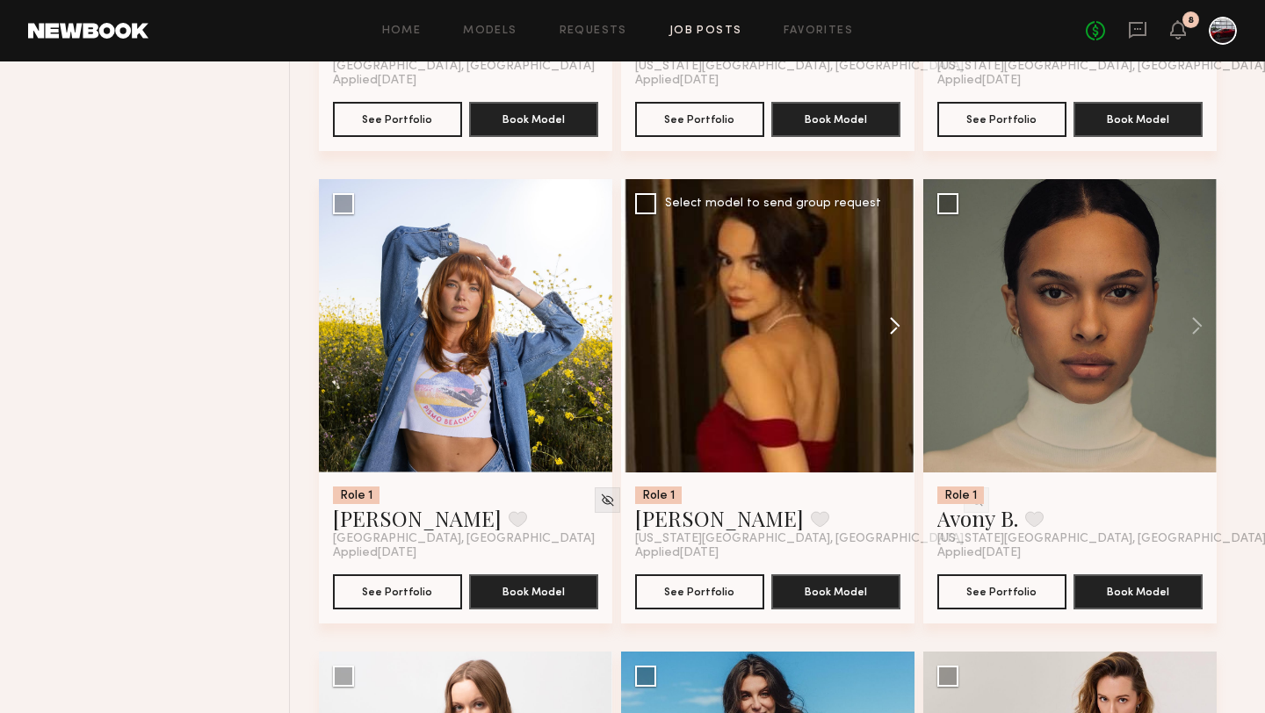
click at [900, 330] on button at bounding box center [886, 325] width 56 height 293
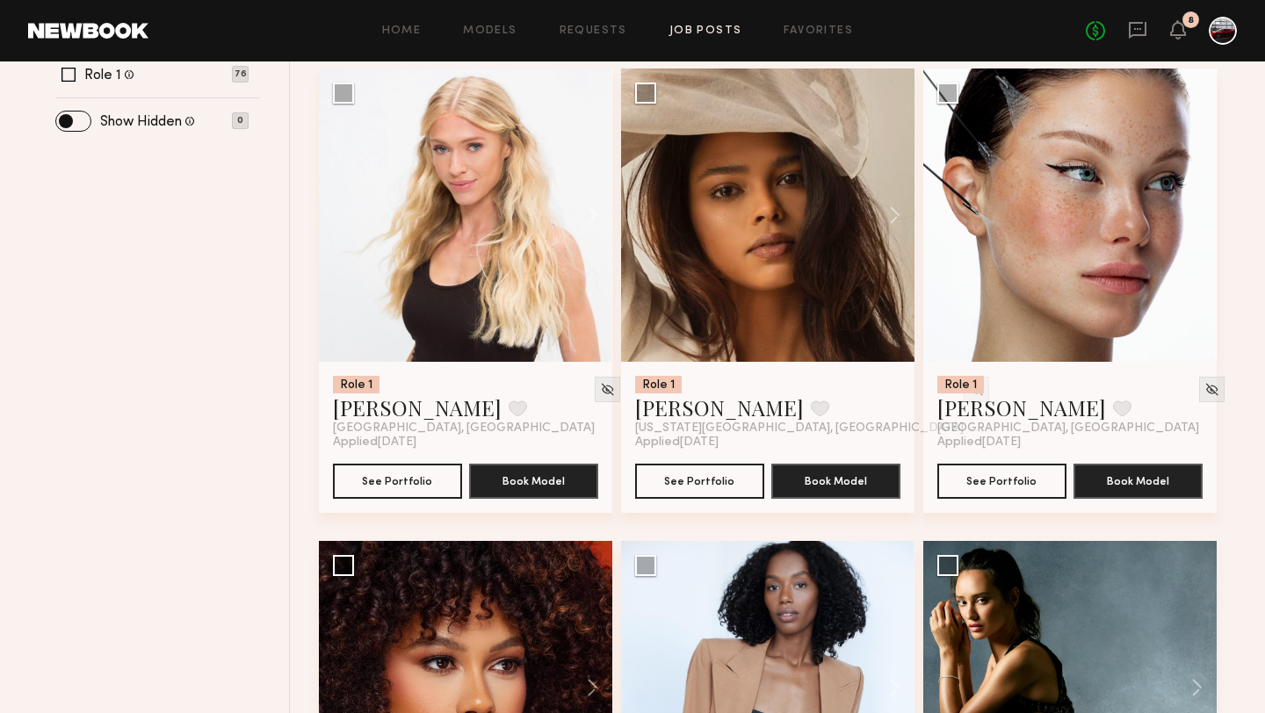
scroll to position [171, 0]
